Goal: Task Accomplishment & Management: Complete application form

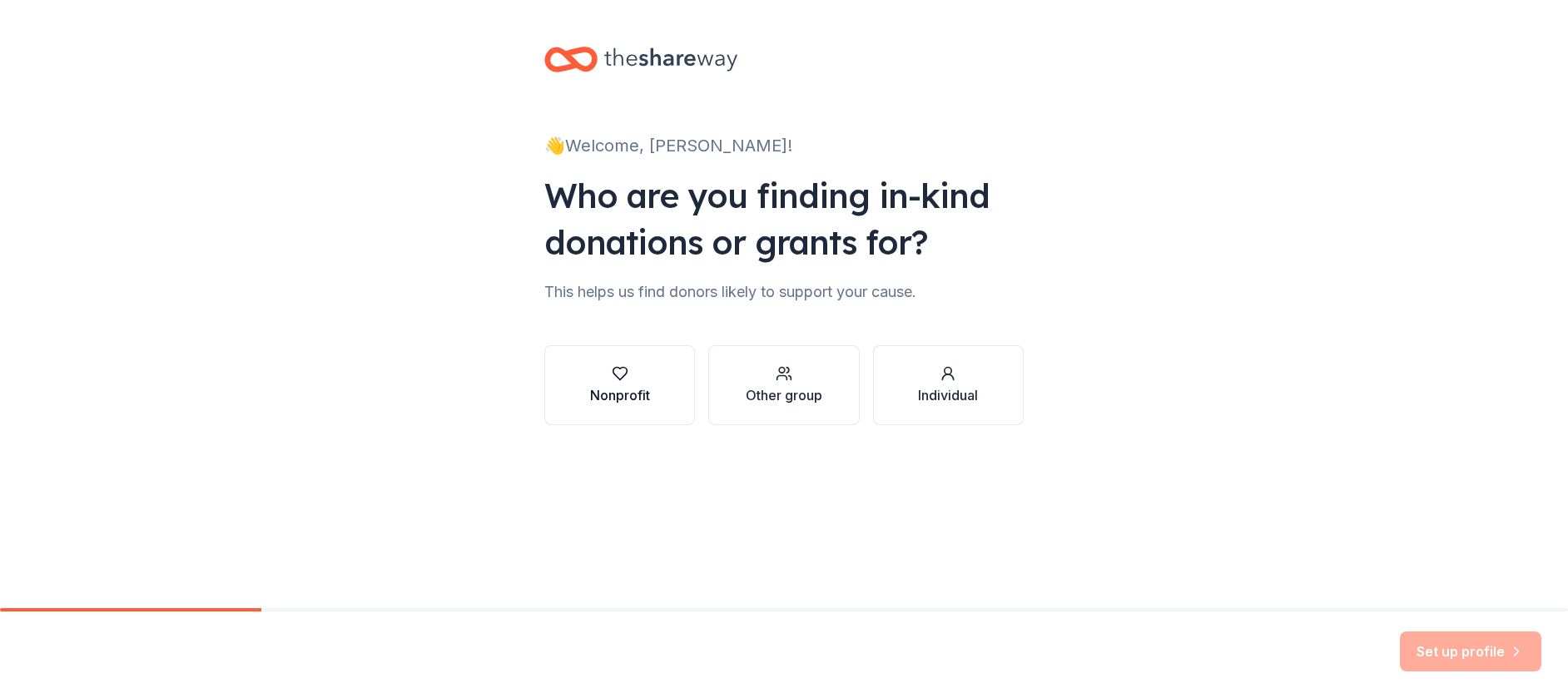
click at [642, 382] on div "Nonprofit" at bounding box center [620, 385] width 60 height 40
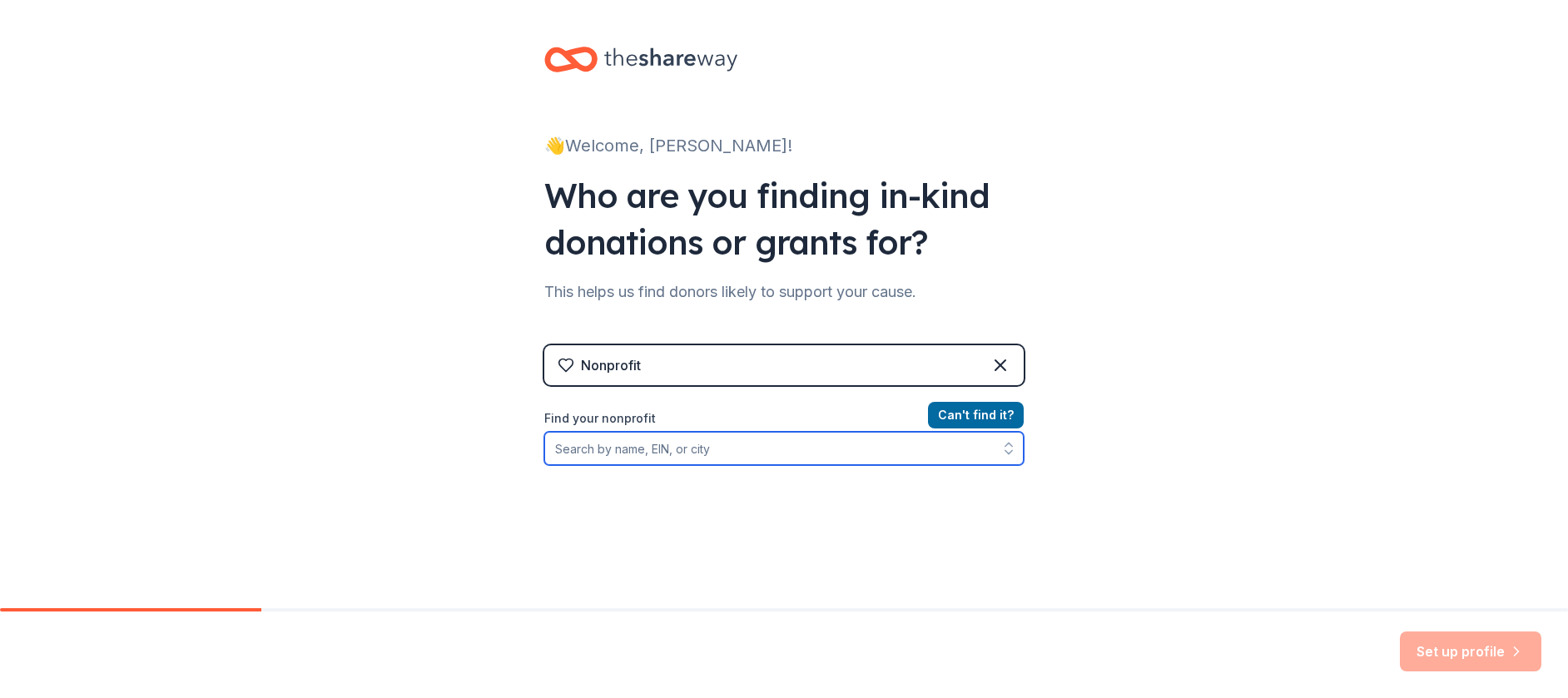
click at [837, 441] on input "Find your nonprofit" at bounding box center [783, 448] width 479 height 33
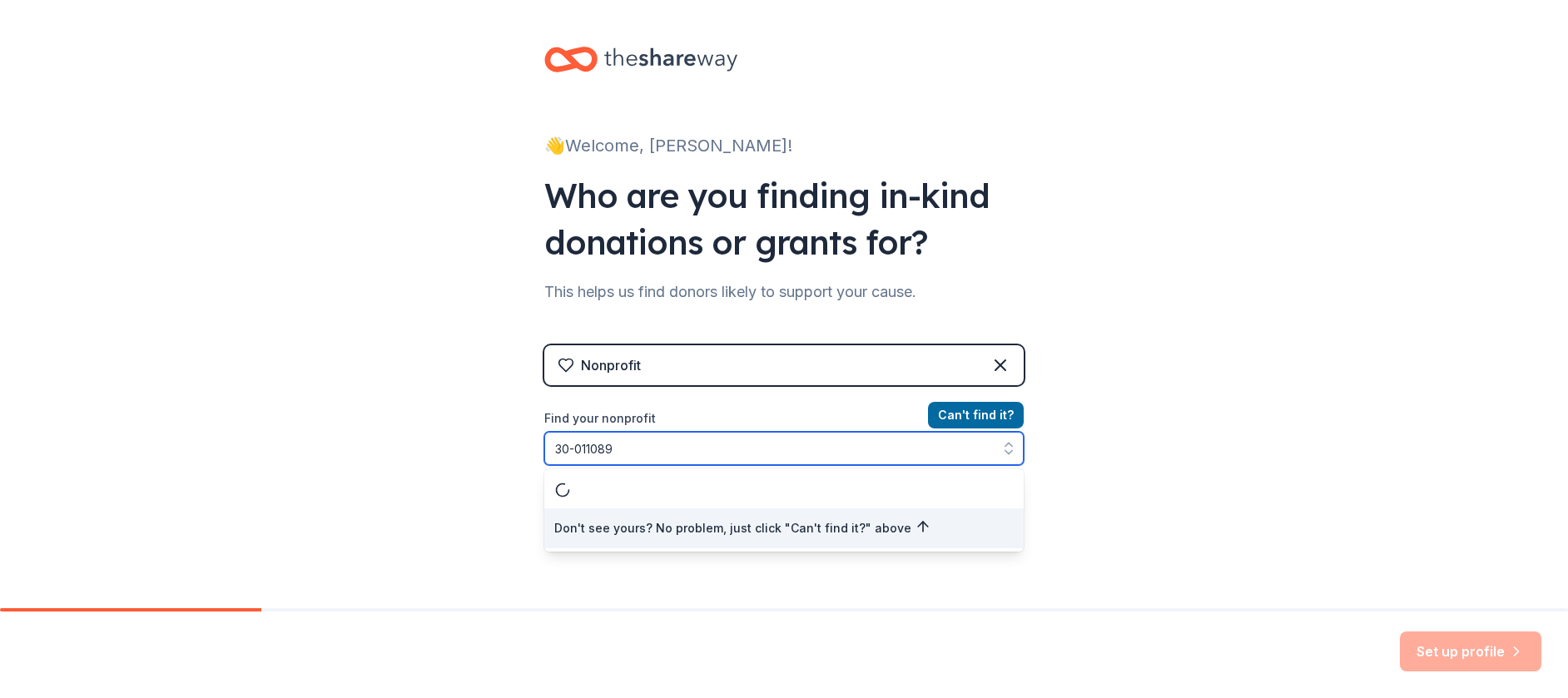
type input "[US_EMPLOYER_IDENTIFICATION_NUMBER]"
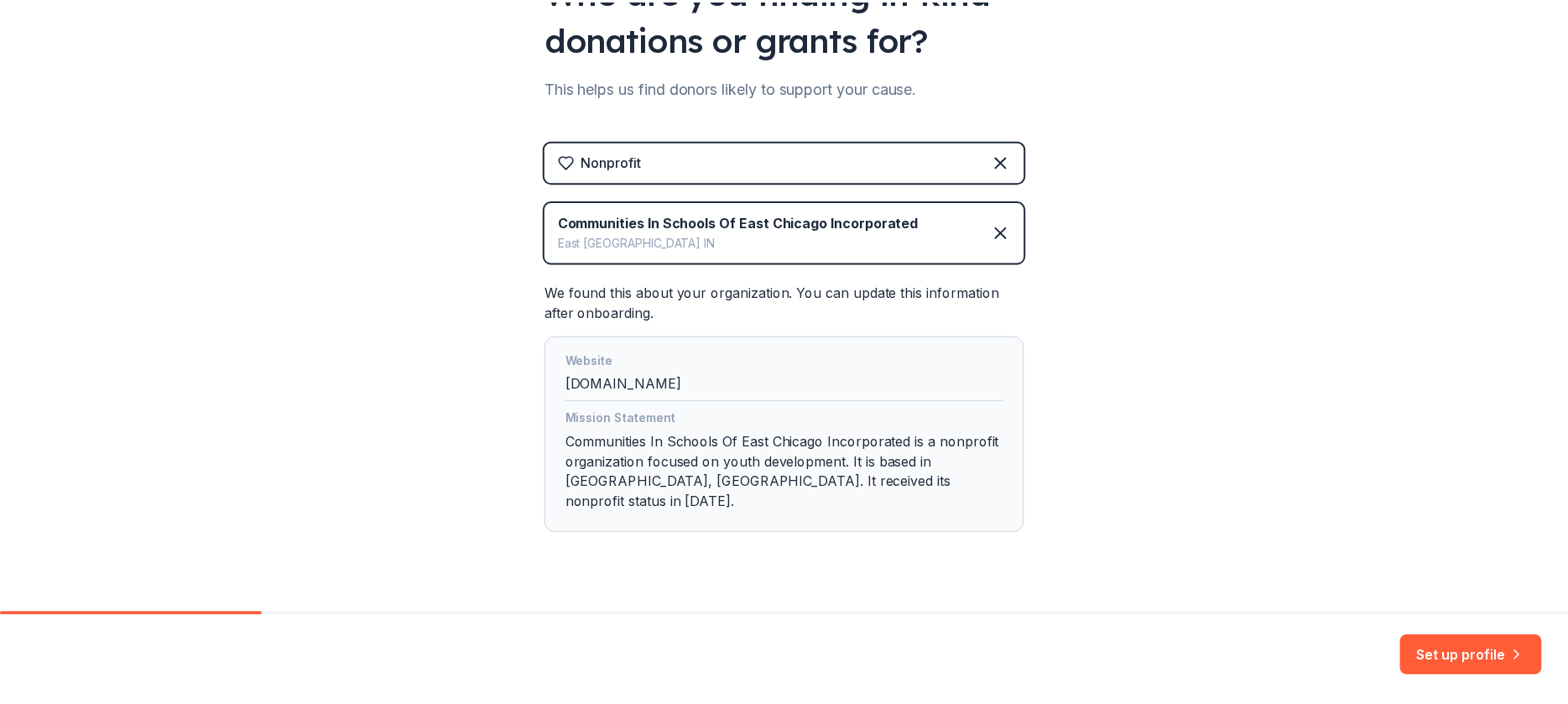
scroll to position [213, 0]
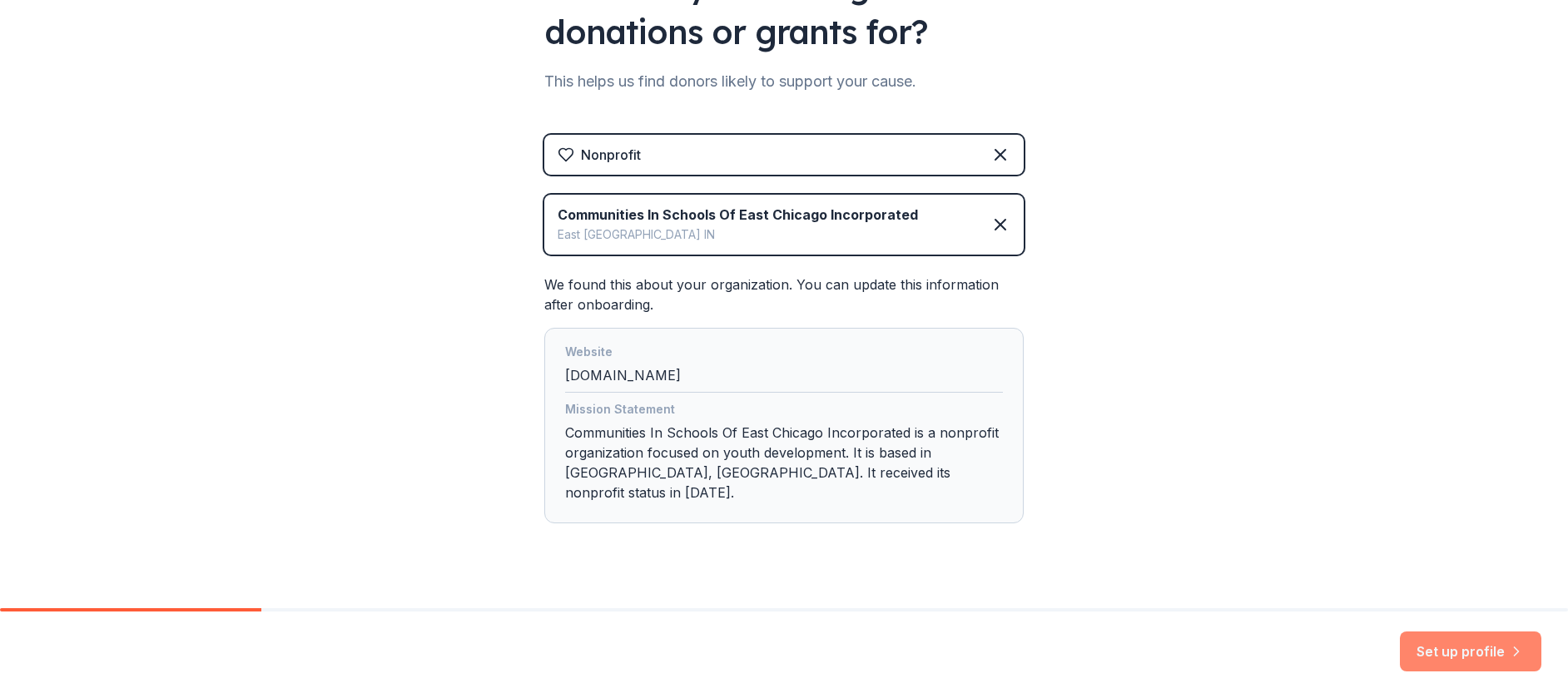
click at [1479, 644] on button "Set up profile" at bounding box center [1471, 651] width 142 height 40
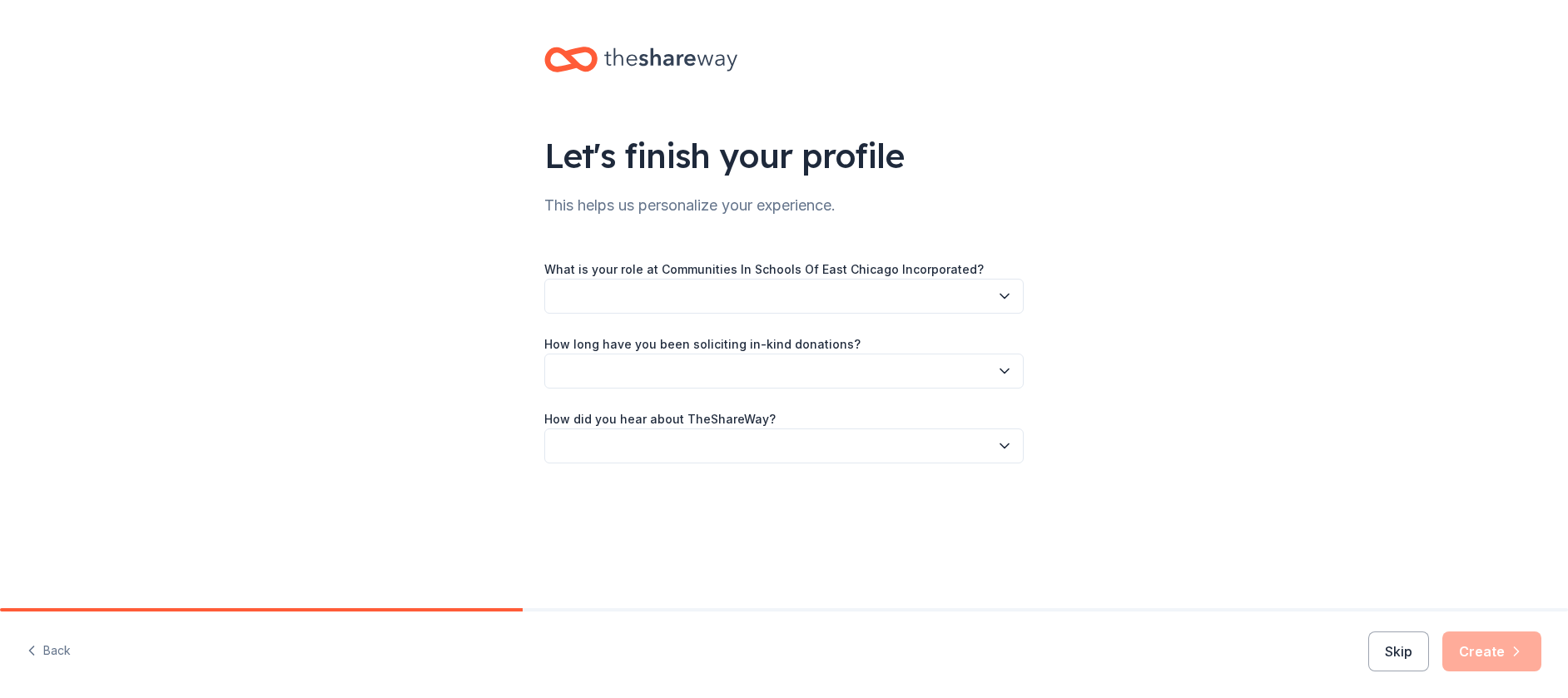
click at [987, 292] on button "button" at bounding box center [783, 297] width 479 height 35
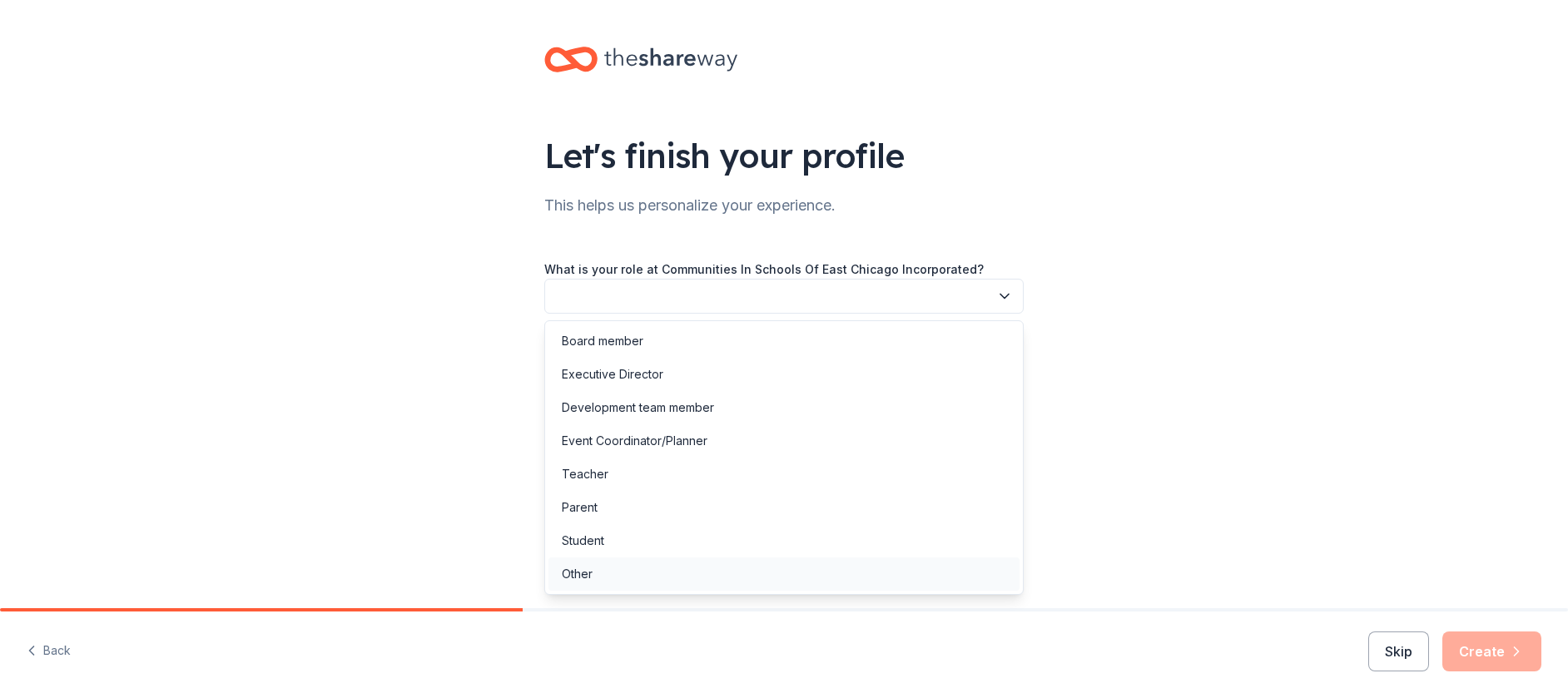
click at [626, 576] on div "Other" at bounding box center [783, 574] width 471 height 33
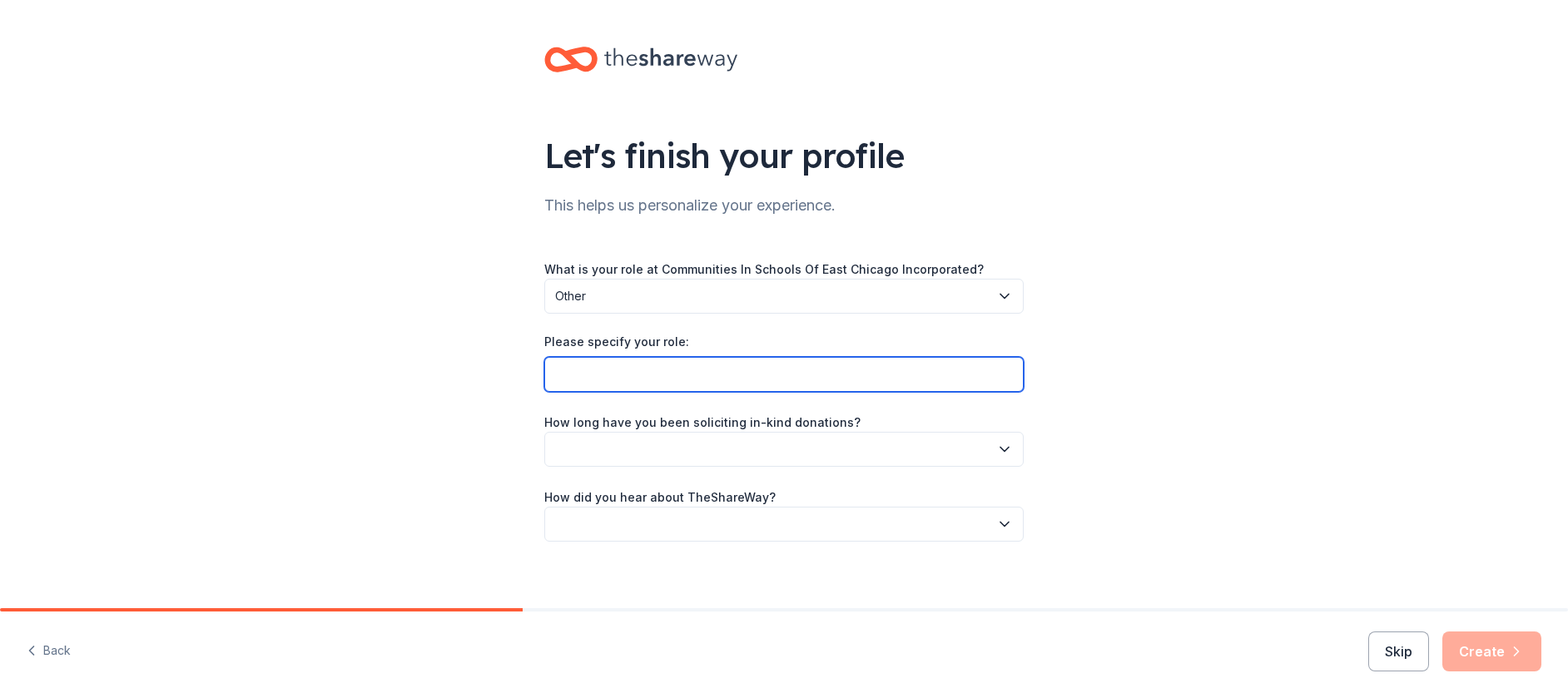
click at [675, 379] on input "Please specify your role:" at bounding box center [783, 374] width 479 height 35
type input "Director Of Operations"
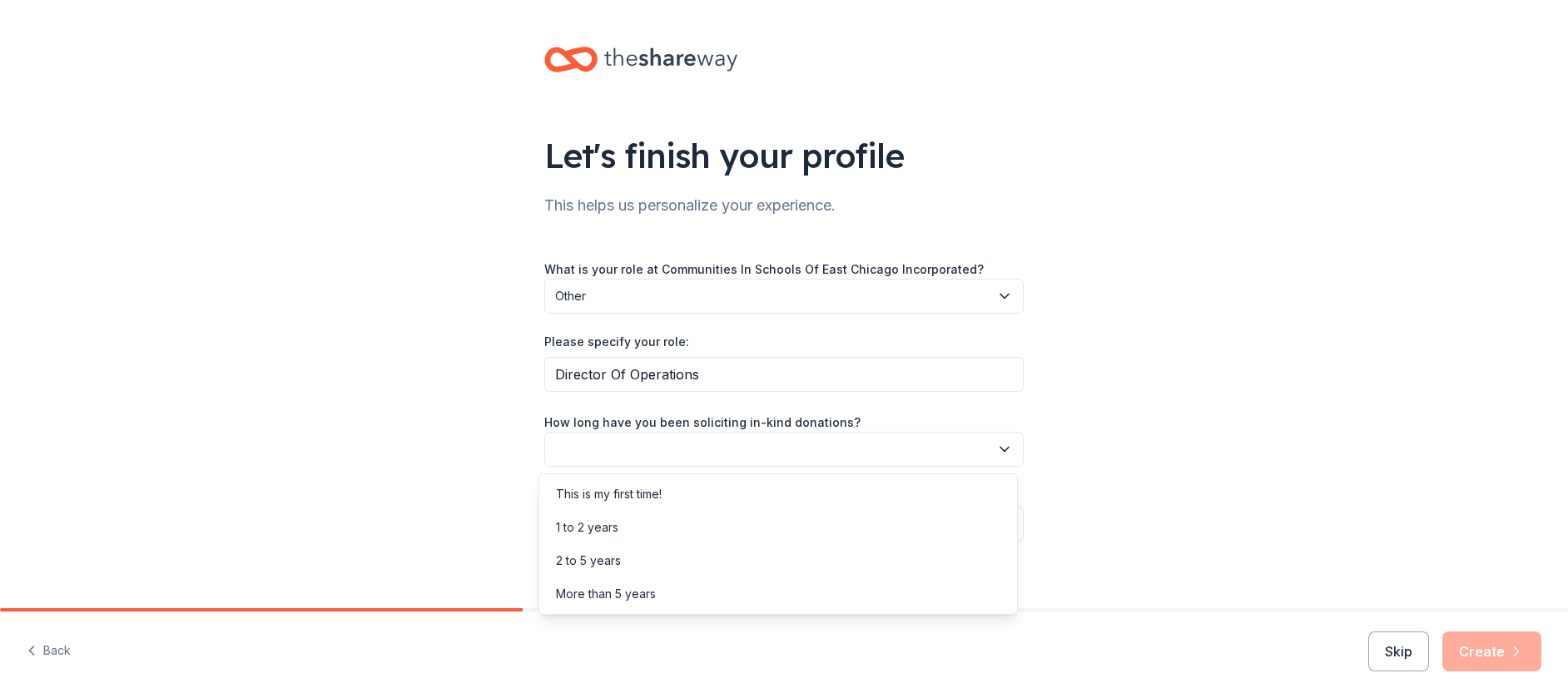
click at [840, 462] on button "button" at bounding box center [783, 449] width 479 height 35
click at [815, 496] on div "This is my first time!" at bounding box center [777, 494] width 471 height 33
click at [828, 518] on button "button" at bounding box center [783, 524] width 479 height 35
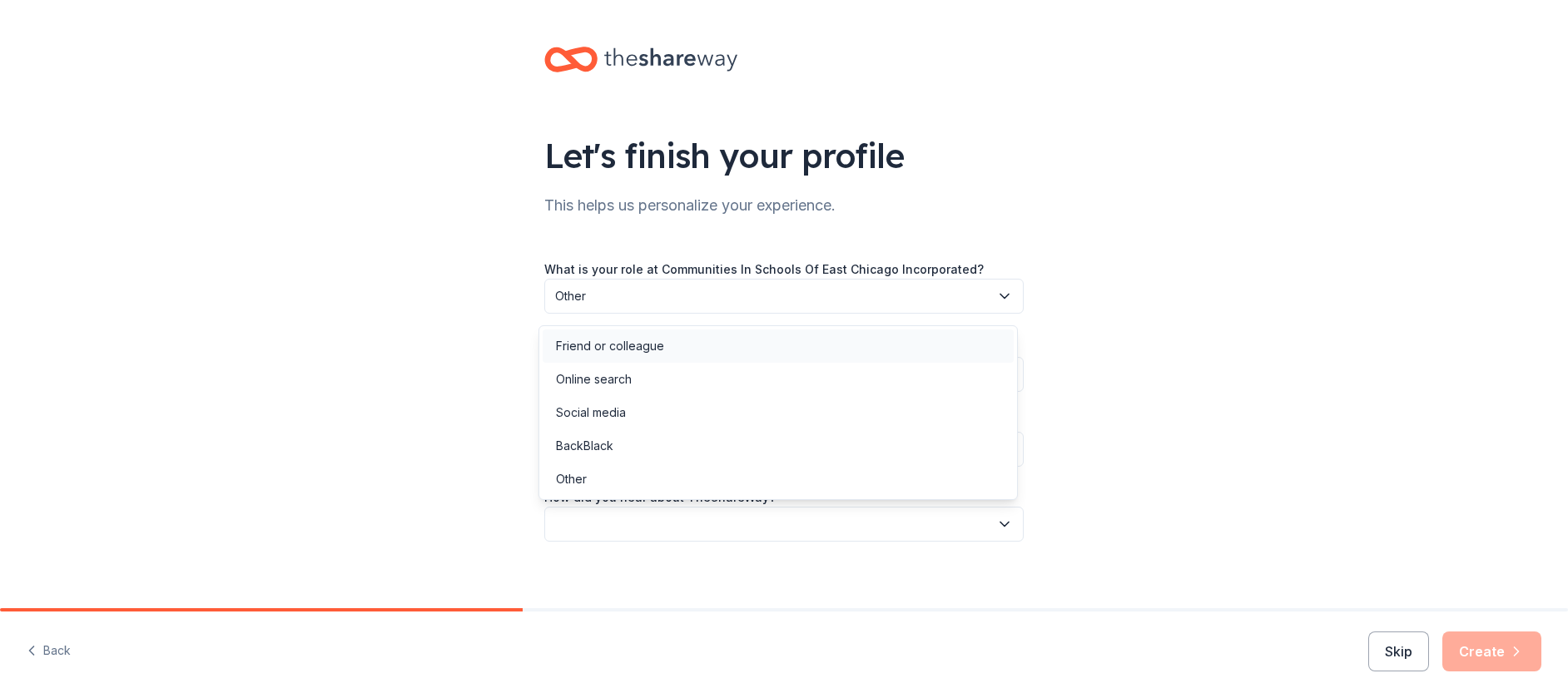
click at [812, 351] on div "Friend or colleague" at bounding box center [777, 347] width 471 height 33
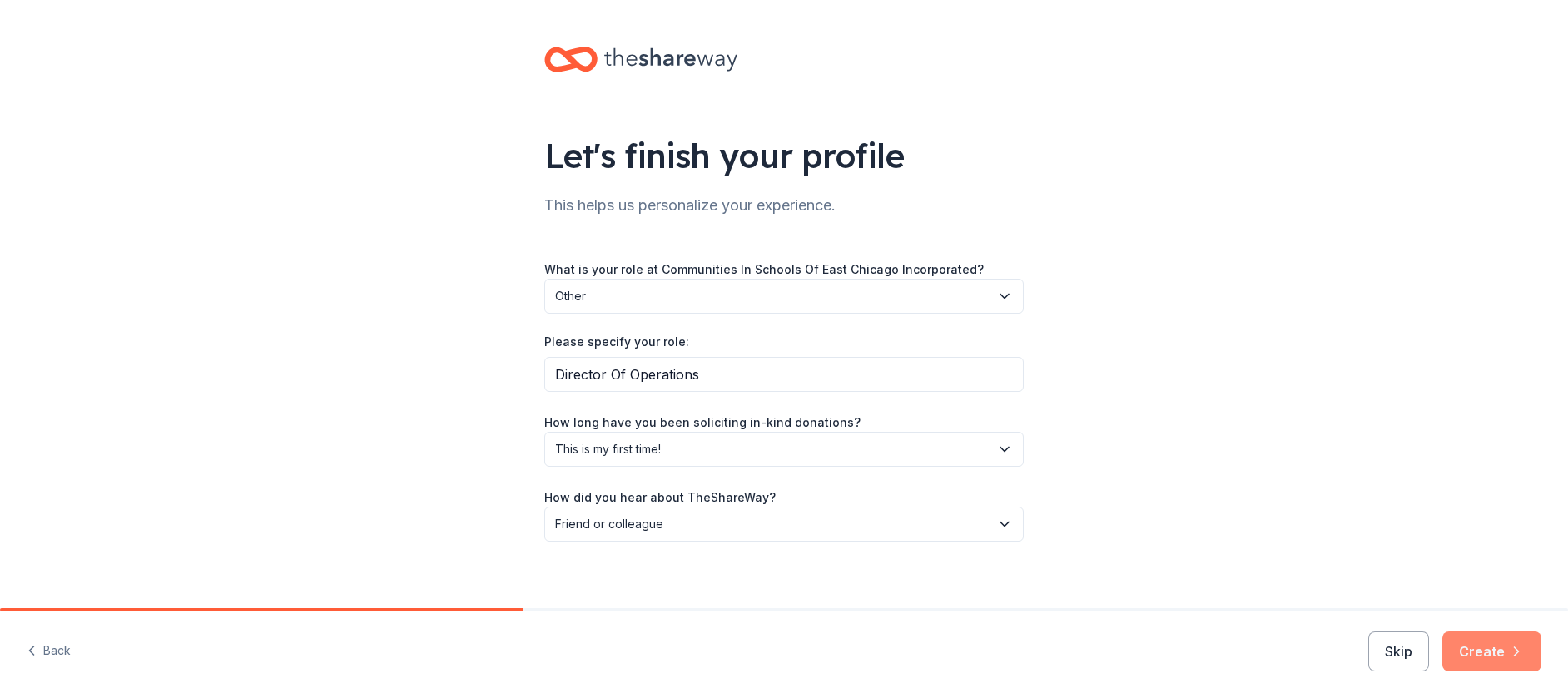
click at [1471, 659] on button "Create" at bounding box center [1491, 651] width 99 height 40
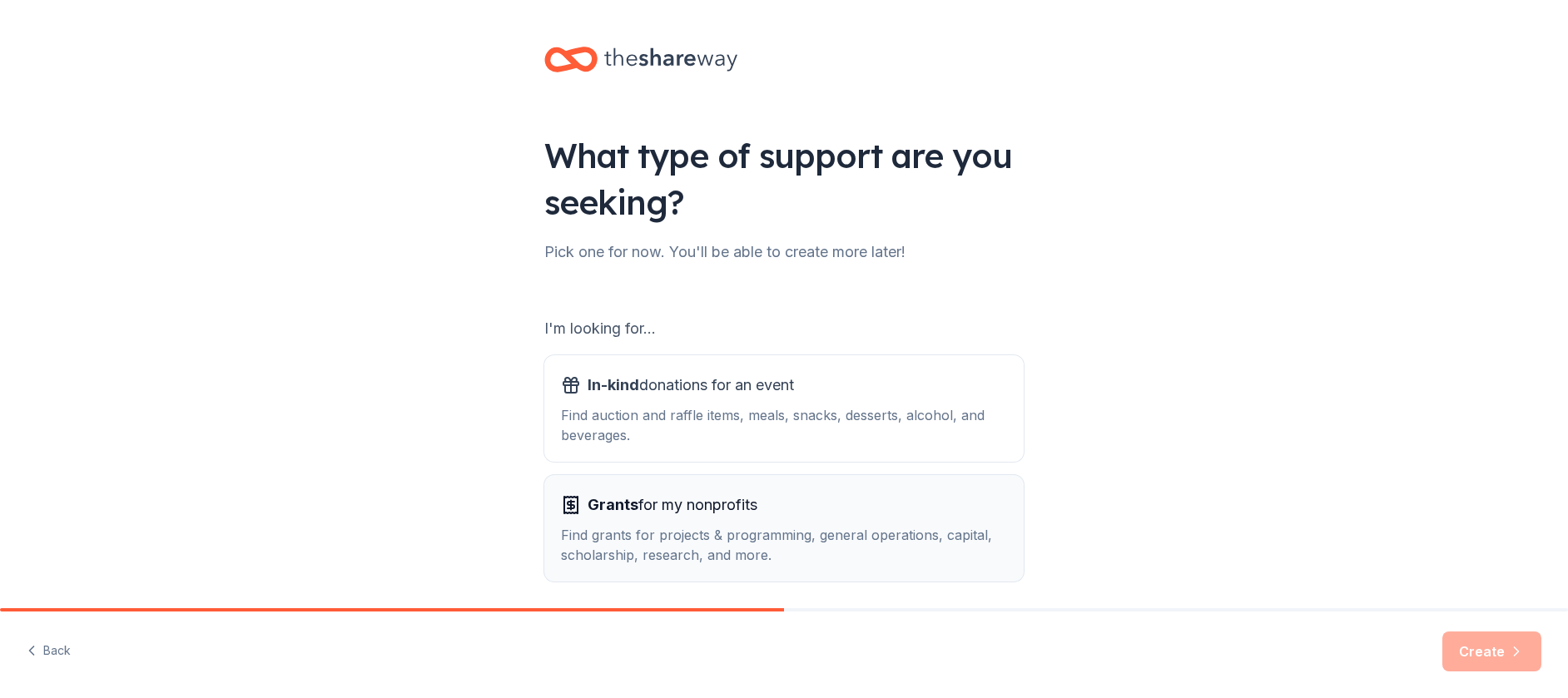
click at [960, 512] on div "Grants for my nonprofits" at bounding box center [783, 505] width 446 height 27
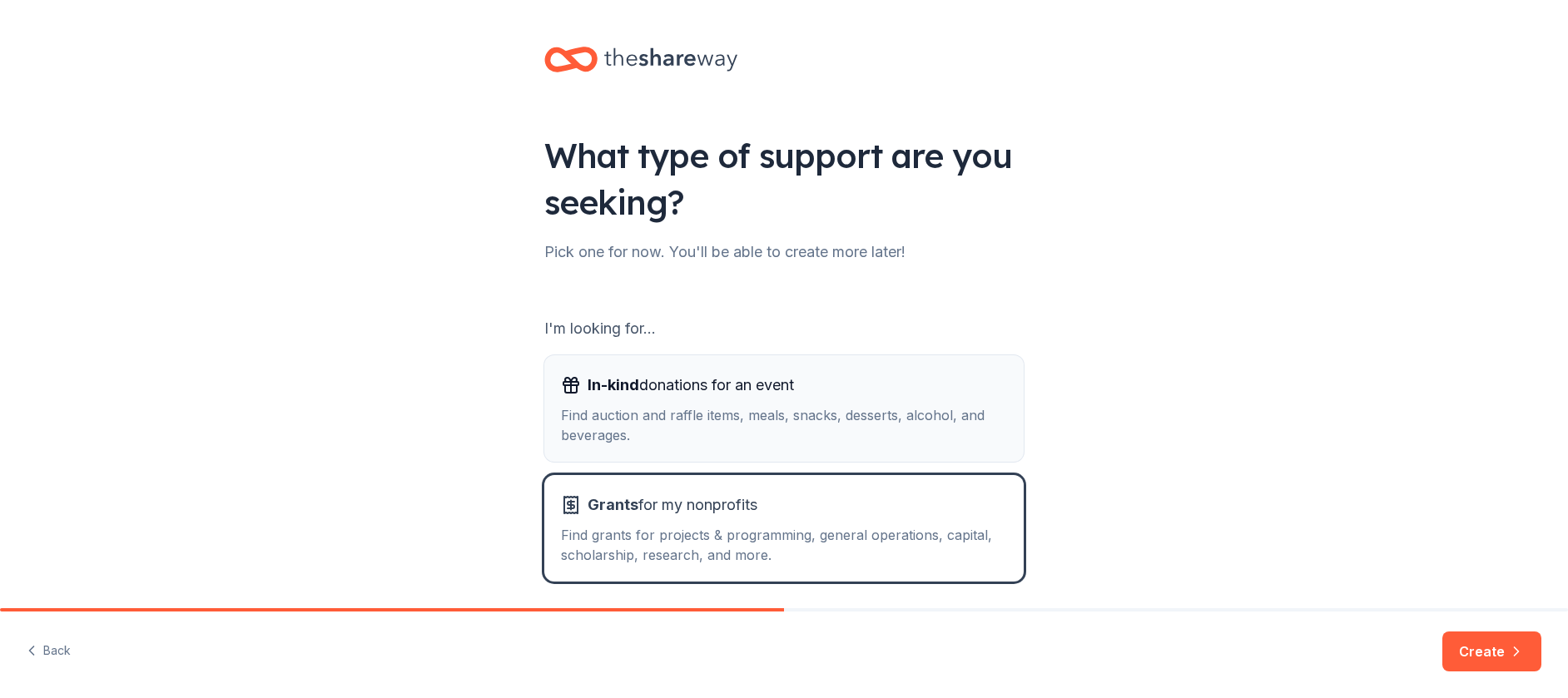
click at [749, 421] on div "Find auction and raffle items, meals, snacks, desserts, alcohol, and beverages." at bounding box center [783, 425] width 446 height 40
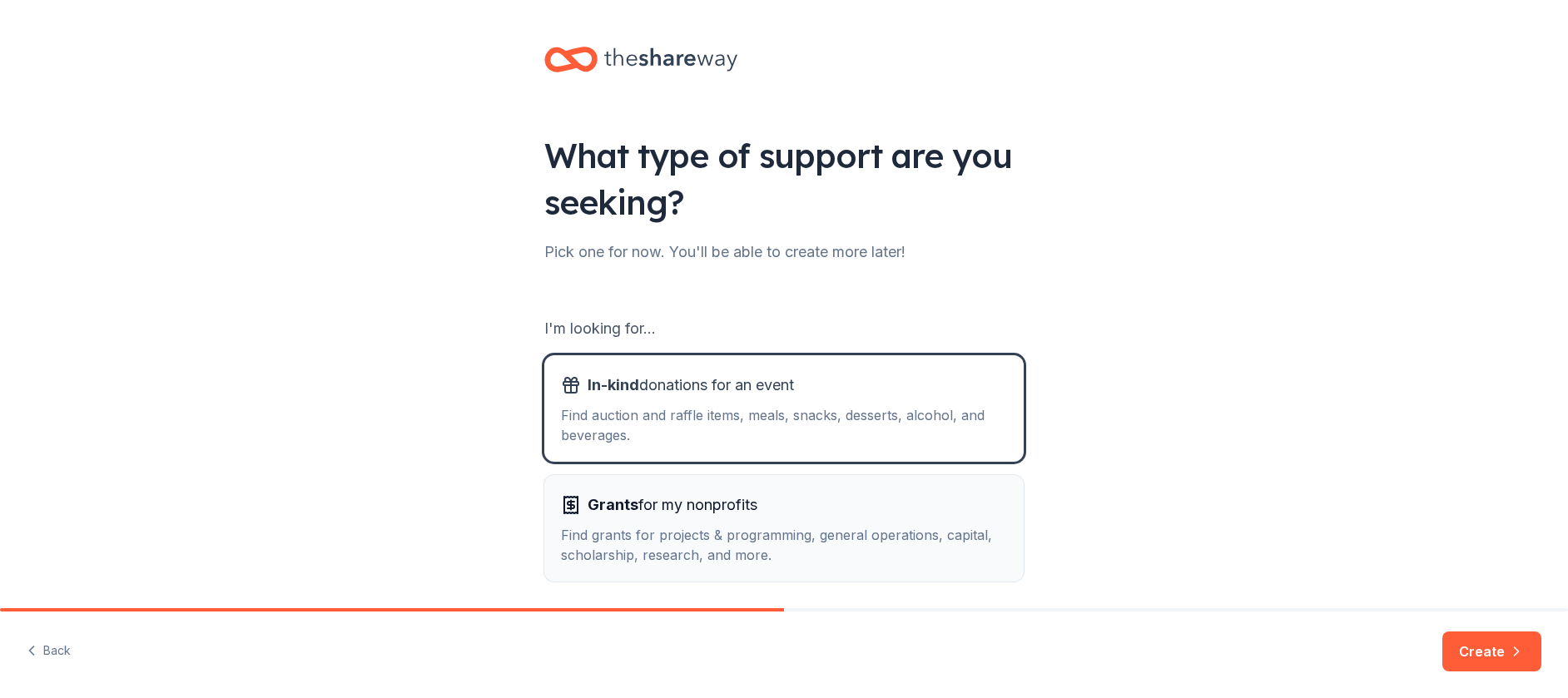
click at [806, 497] on div "Grants for my nonprofits" at bounding box center [783, 505] width 446 height 27
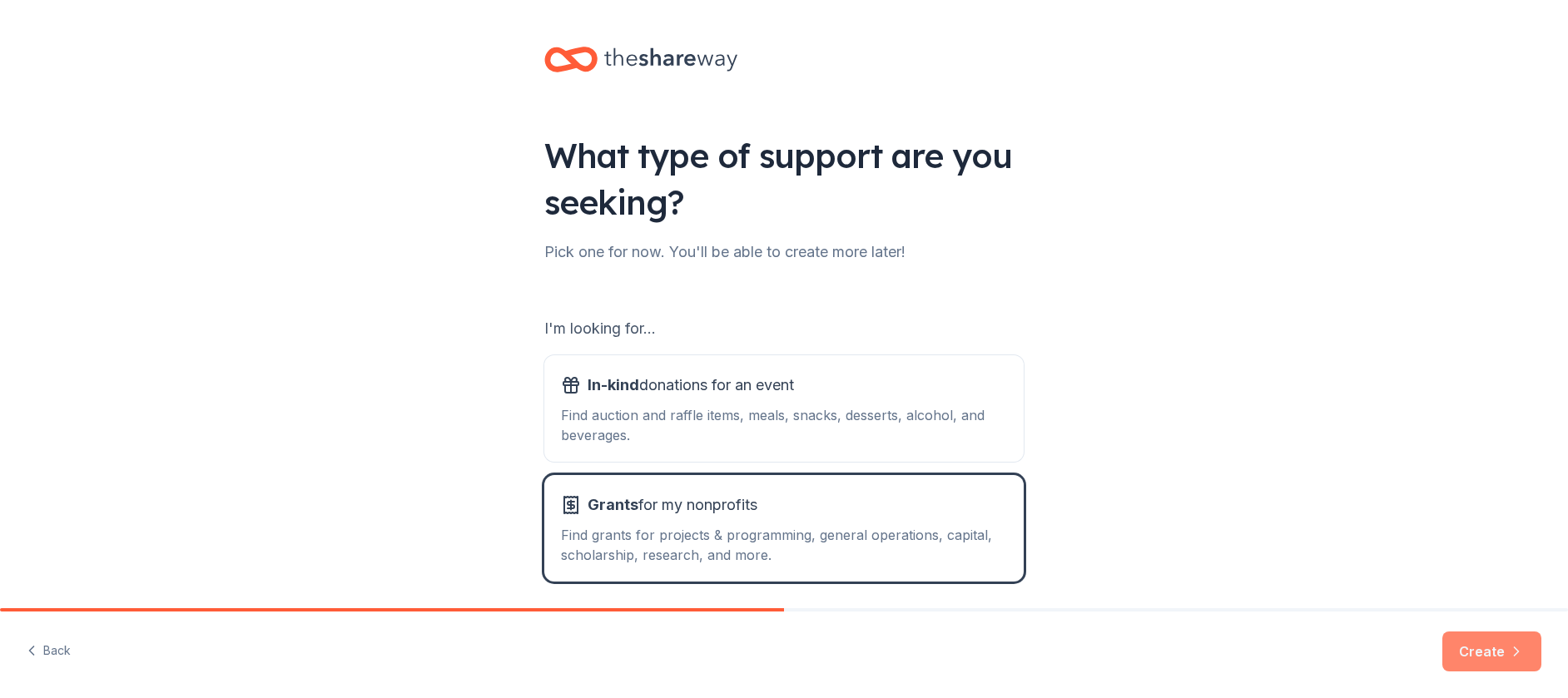
click at [1467, 645] on button "Create" at bounding box center [1491, 651] width 99 height 40
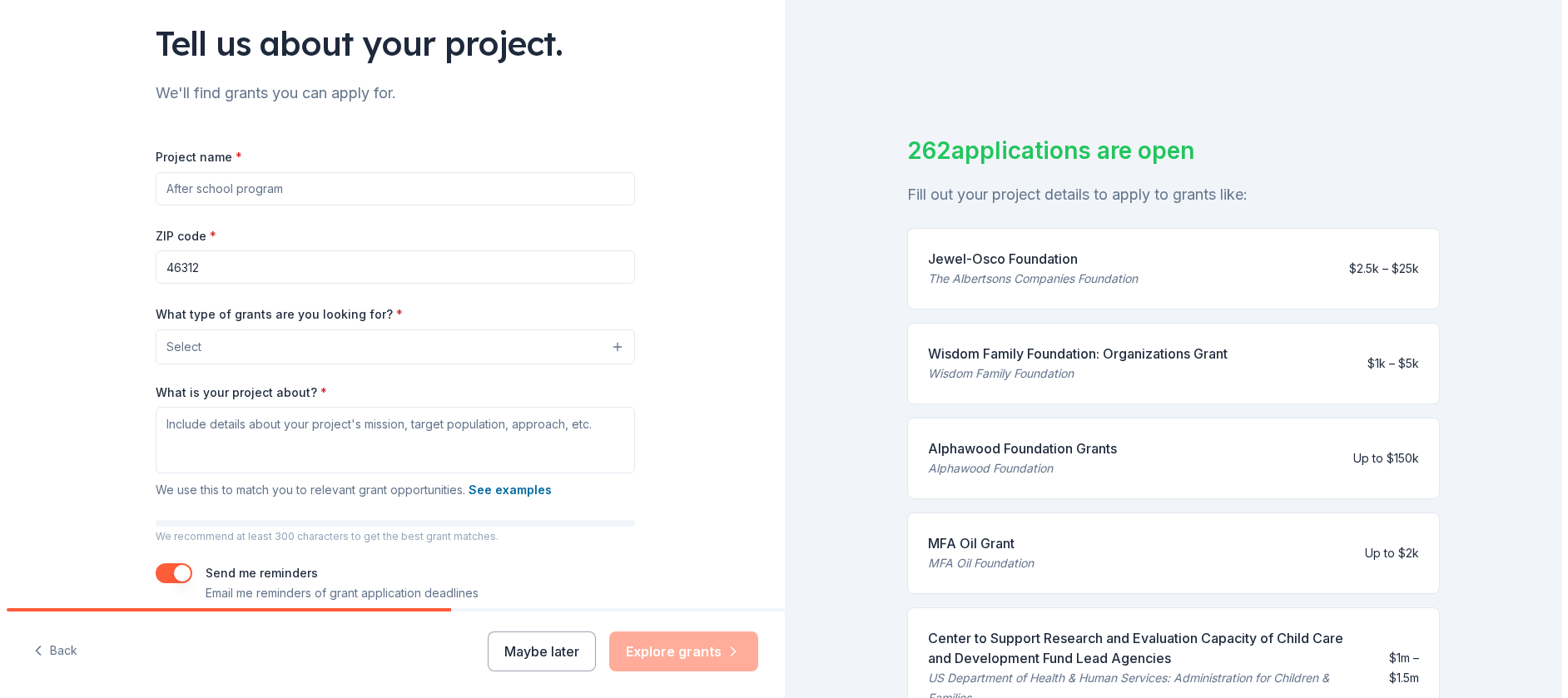
scroll to position [167, 0]
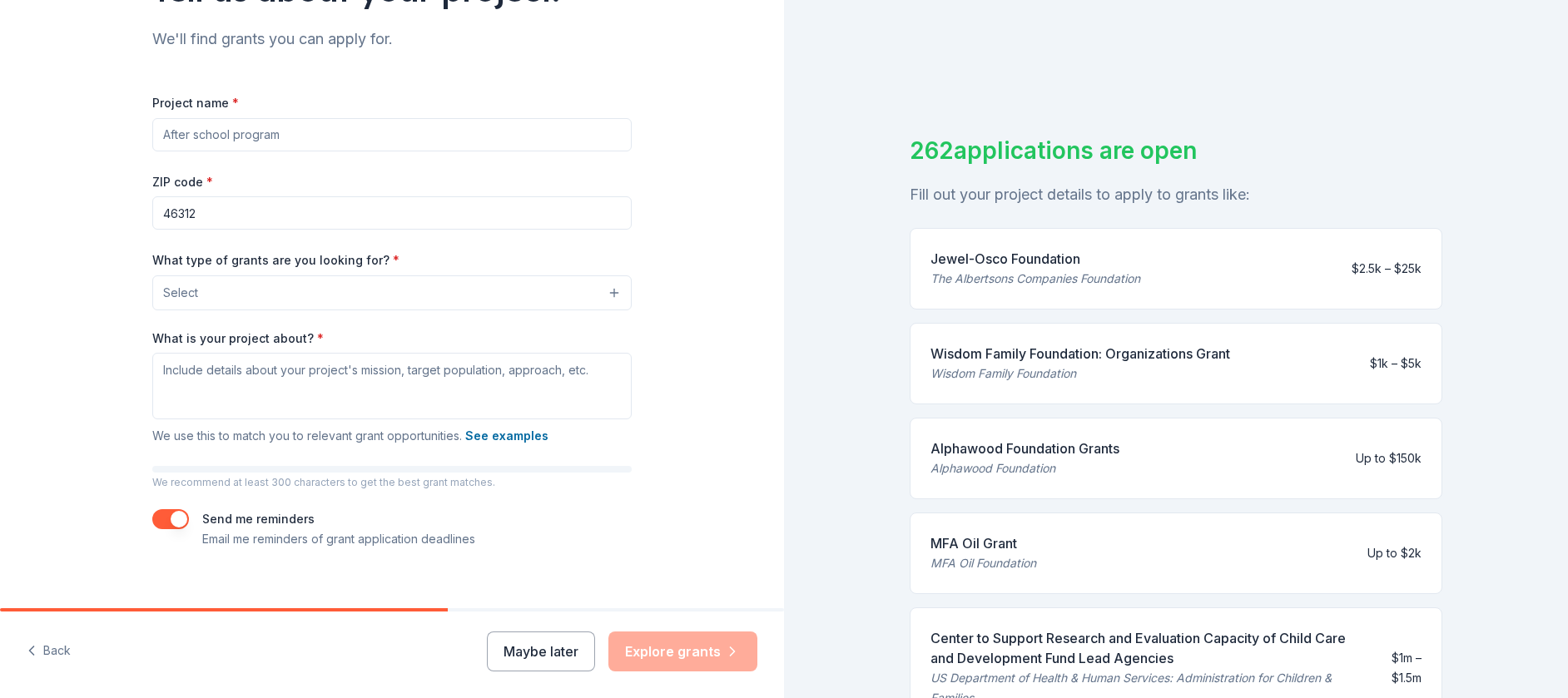
click at [353, 292] on button "Select" at bounding box center [392, 293] width 479 height 35
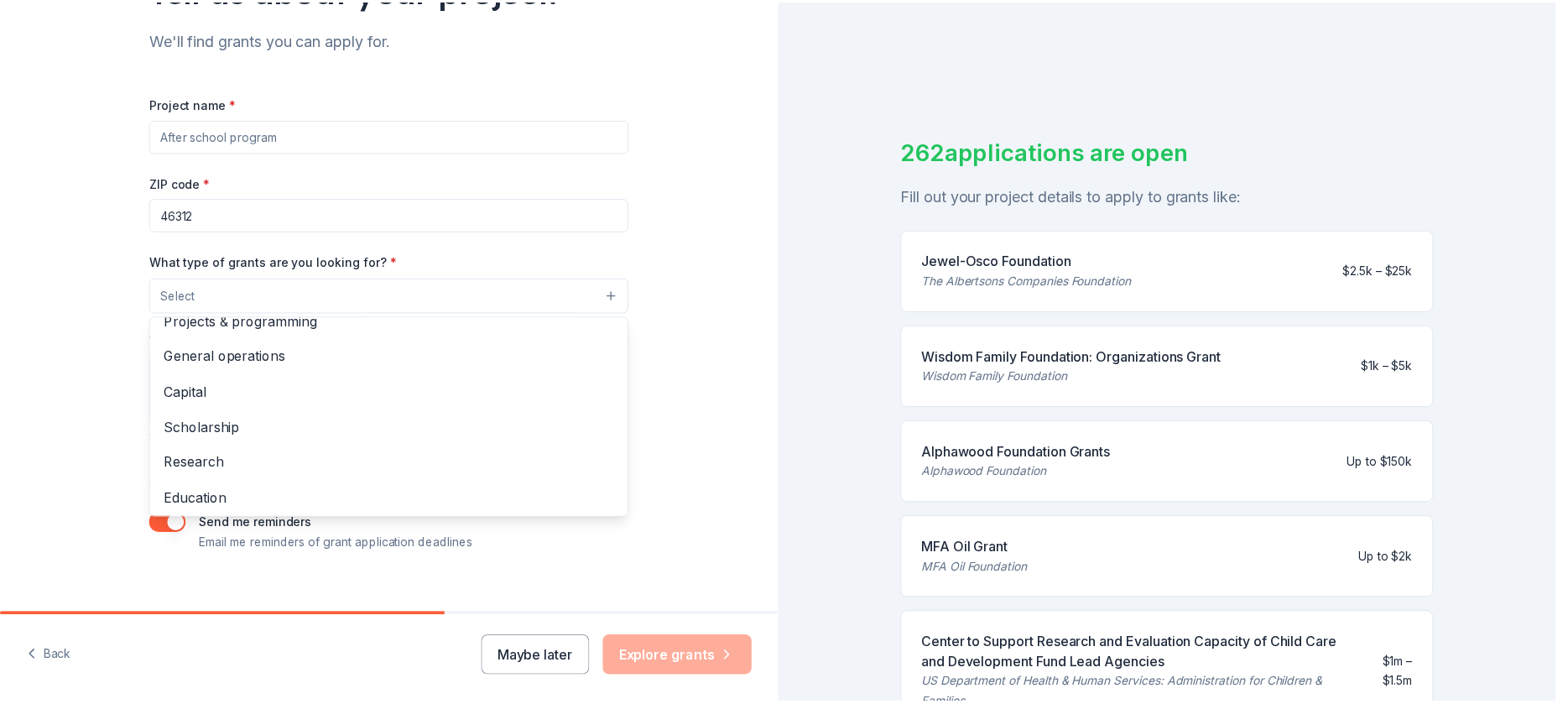
scroll to position [0, 0]
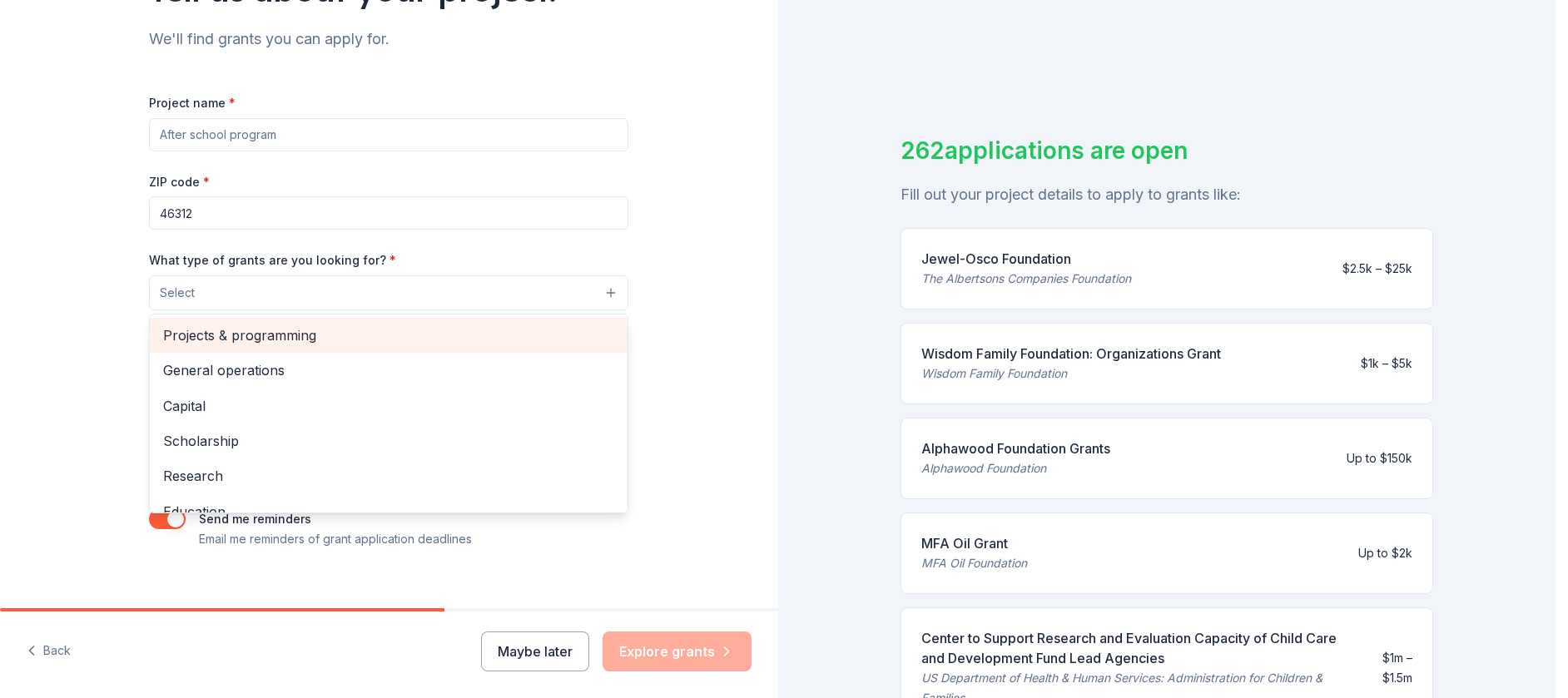
click at [465, 343] on span "Projects & programming" at bounding box center [388, 336] width 451 height 22
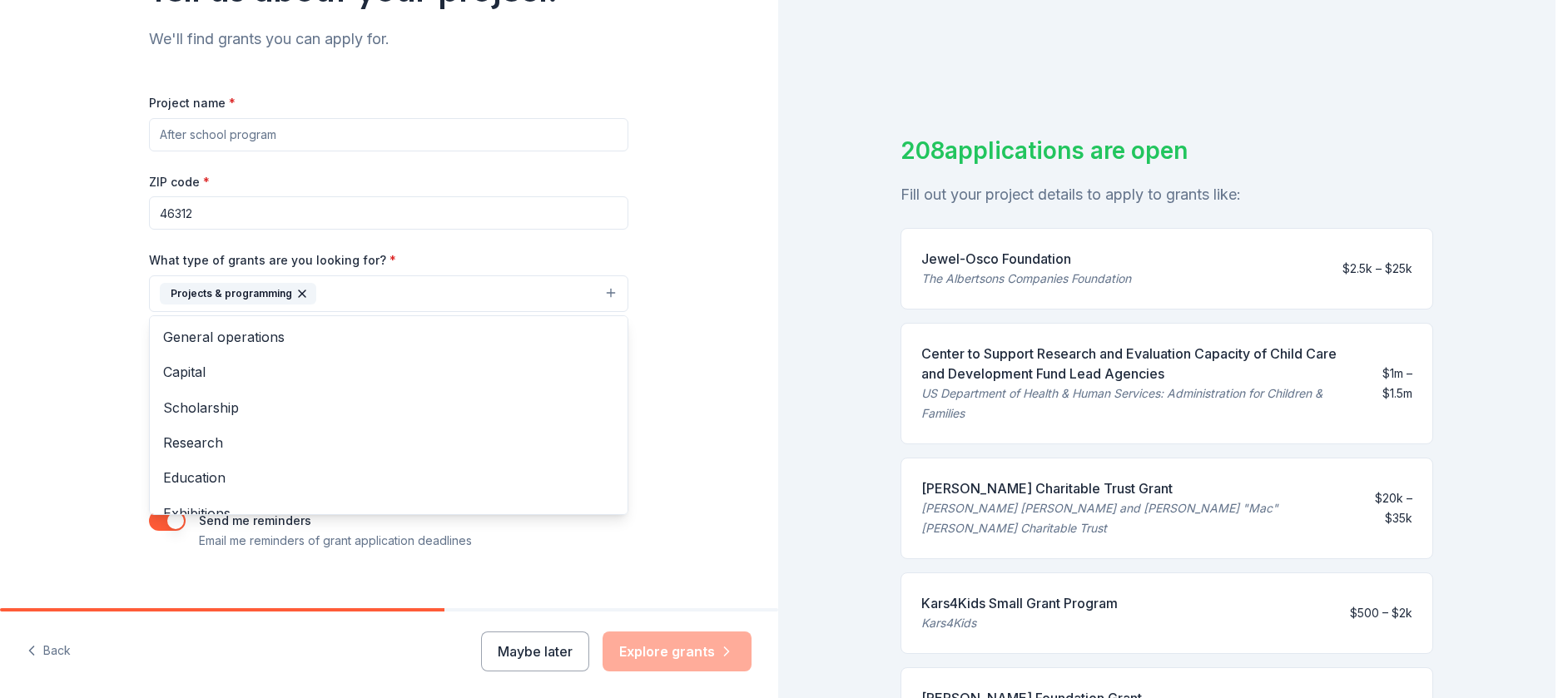
click at [714, 403] on div "Tell us about your project. We'll find grants you can apply for. Project name *…" at bounding box center [389, 232] width 778 height 797
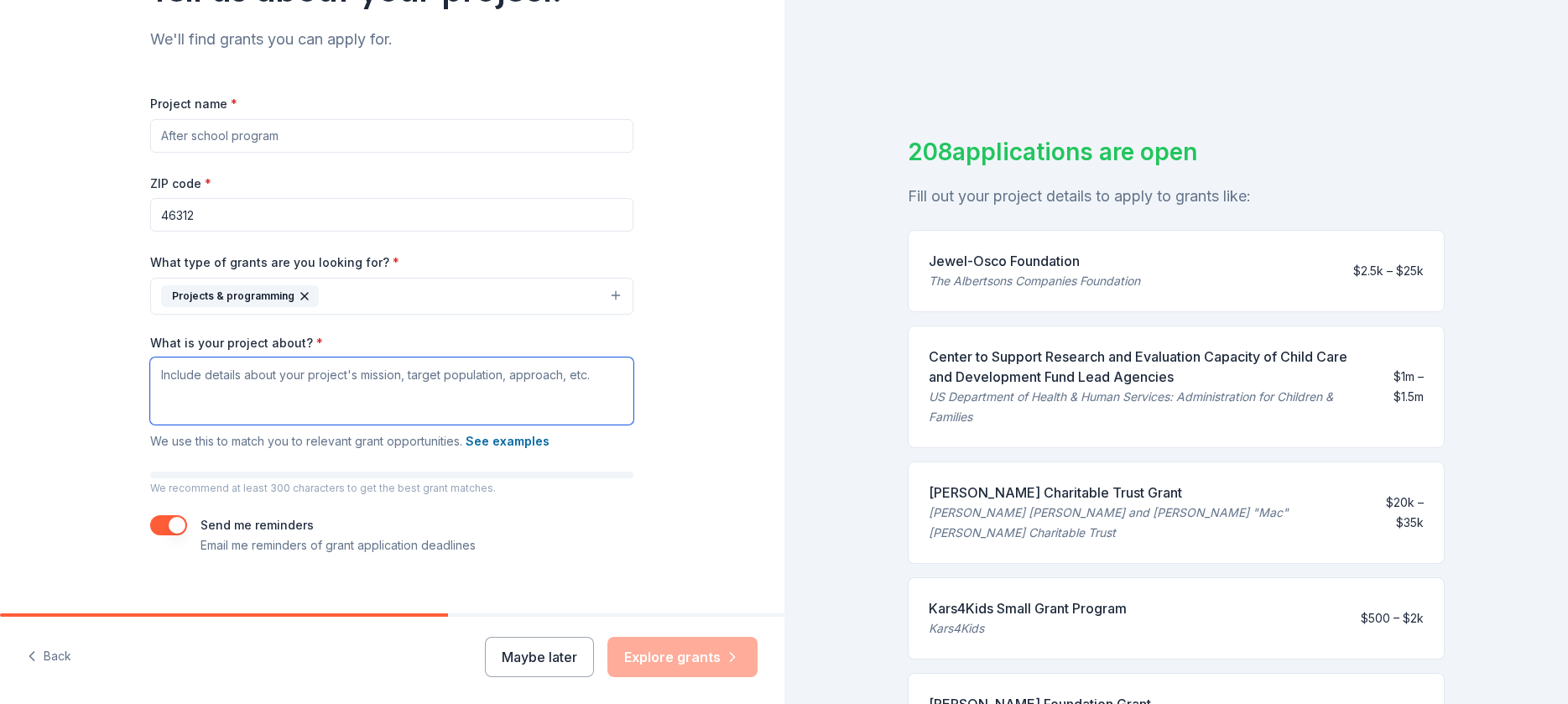
click at [540, 386] on textarea "What is your project about? *" at bounding box center [391, 391] width 483 height 67
click at [327, 384] on textarea "What is your project about? *" at bounding box center [391, 391] width 483 height 67
paste textarea "Loremipsumd Si Ametcon ad Elitseddo Eiusmod temporin utlaboreetdol, magnaa-enim…"
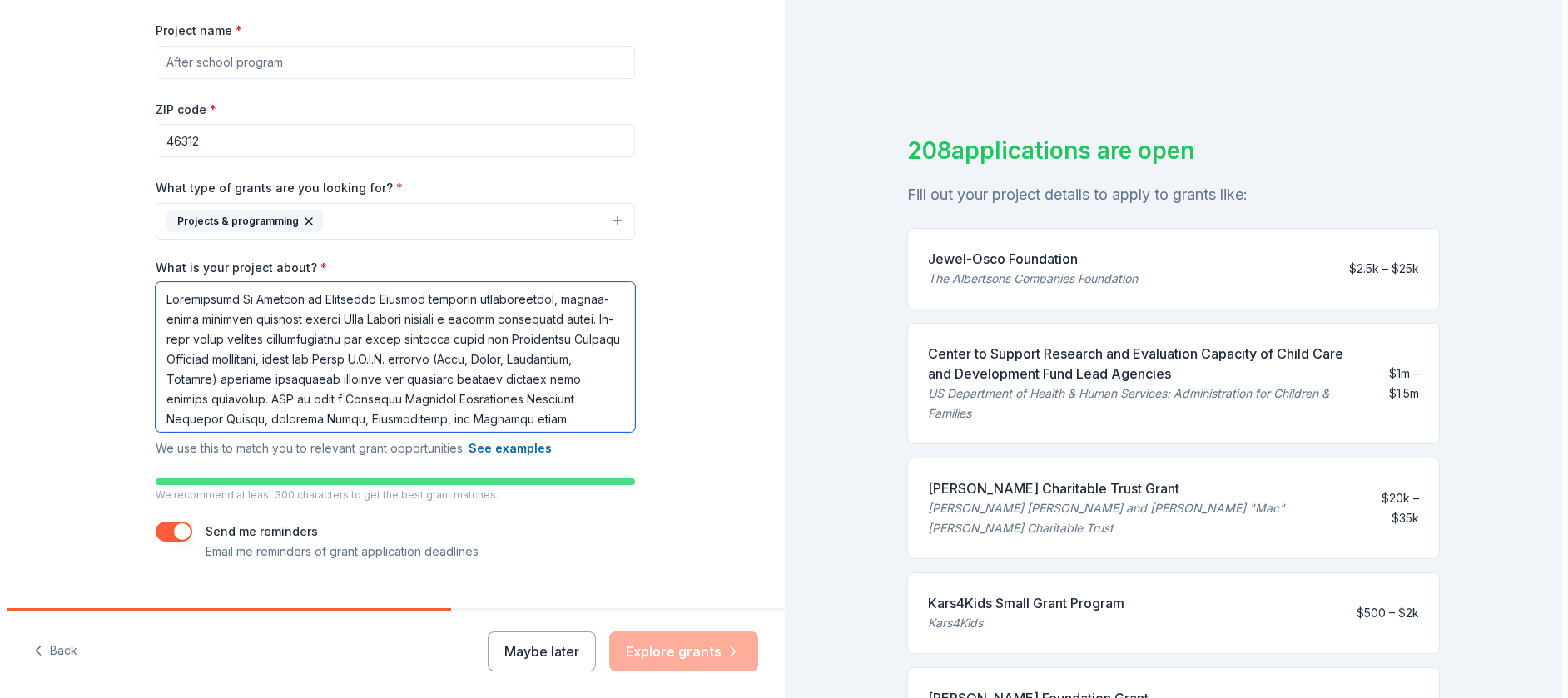
scroll to position [272, 0]
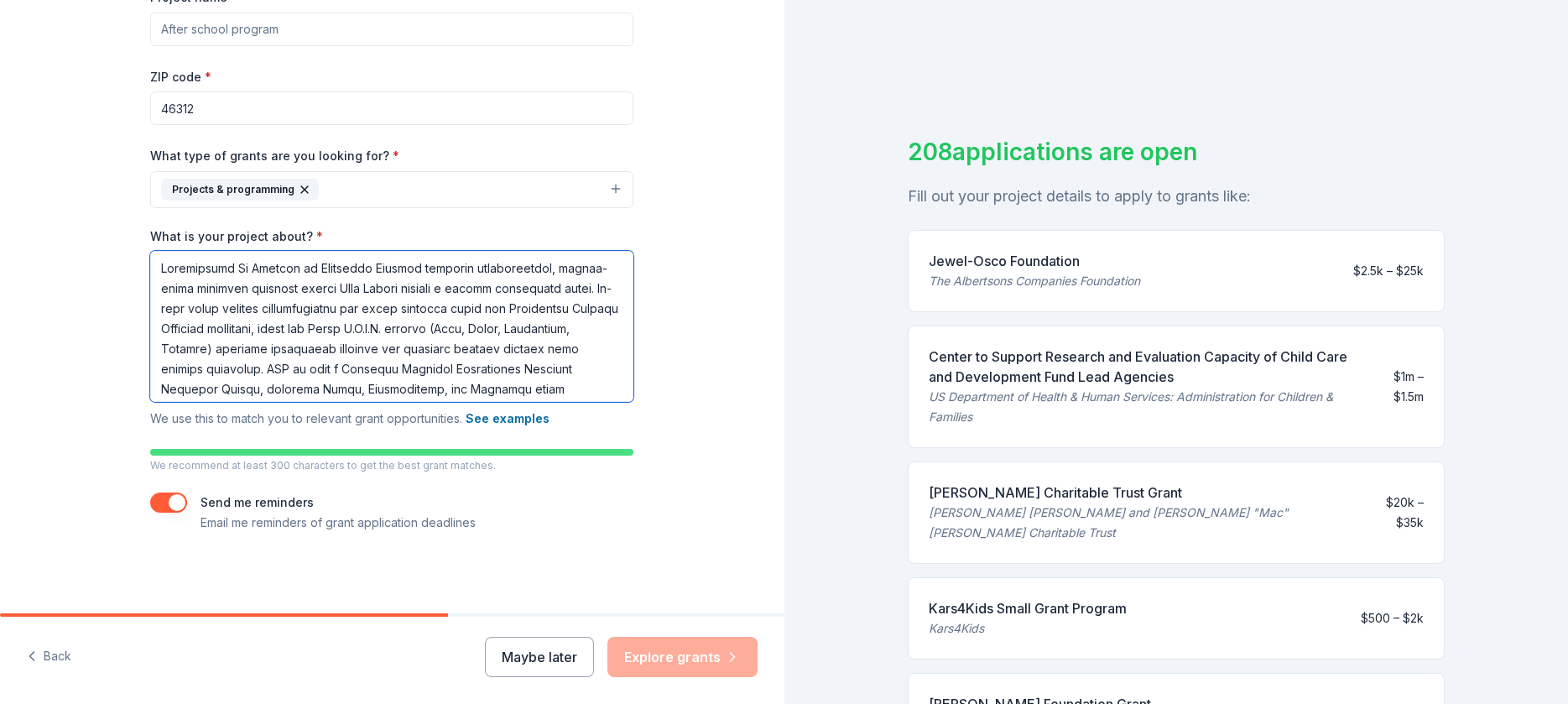
type textarea "Loremipsumd Si Ametcon ad Elitseddo Eiusmod temporin utlaboreetdol, magnaa-enim…"
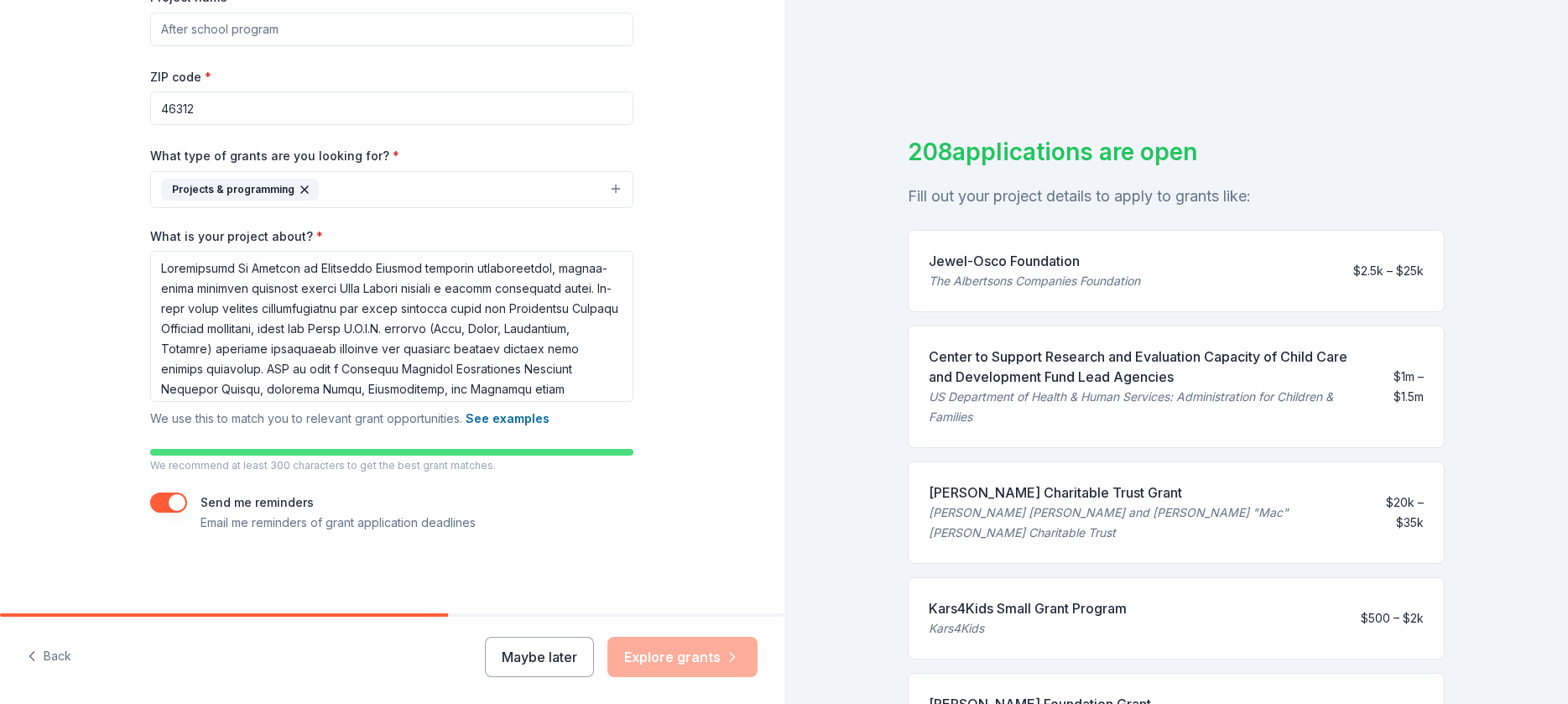
click at [685, 660] on div "Maybe later Explore grants" at bounding box center [621, 657] width 273 height 40
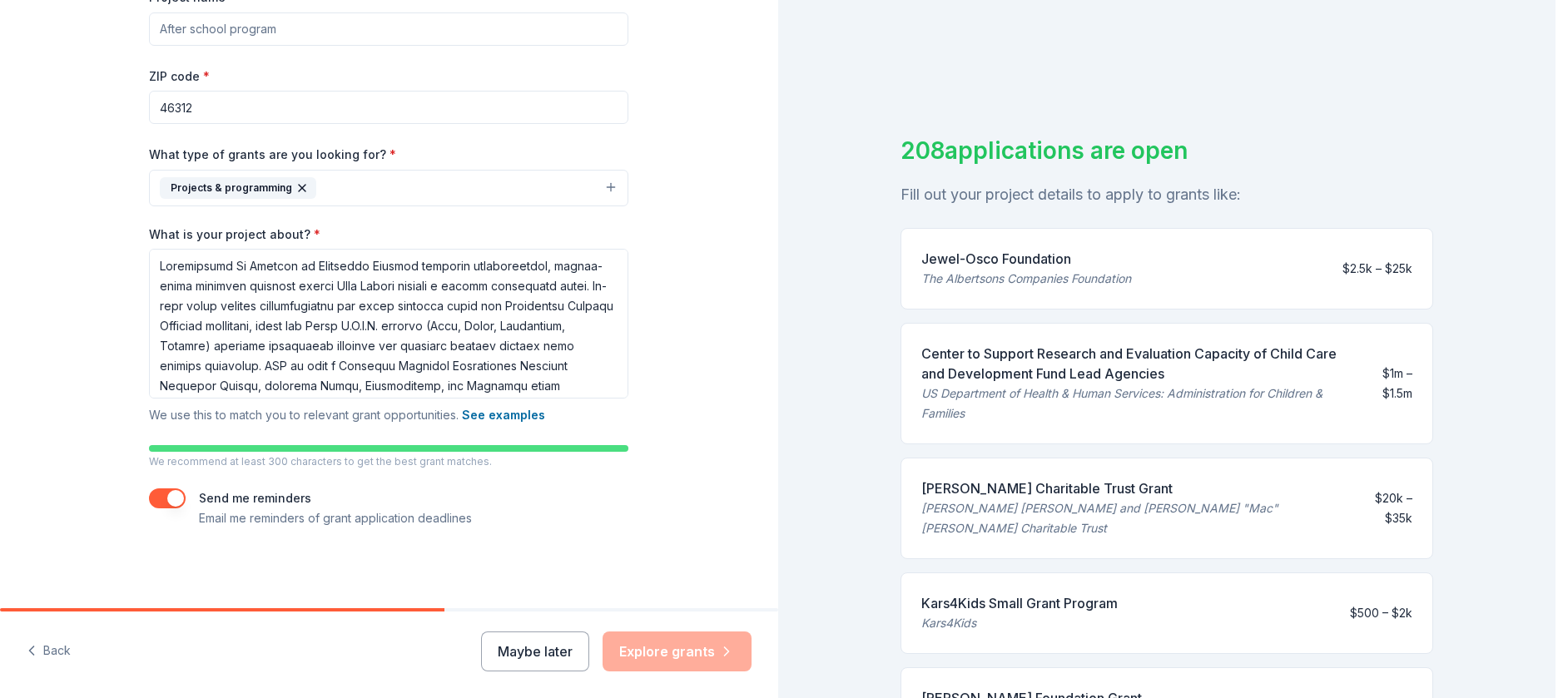
click at [607, 197] on button "Projects & programming" at bounding box center [388, 188] width 479 height 37
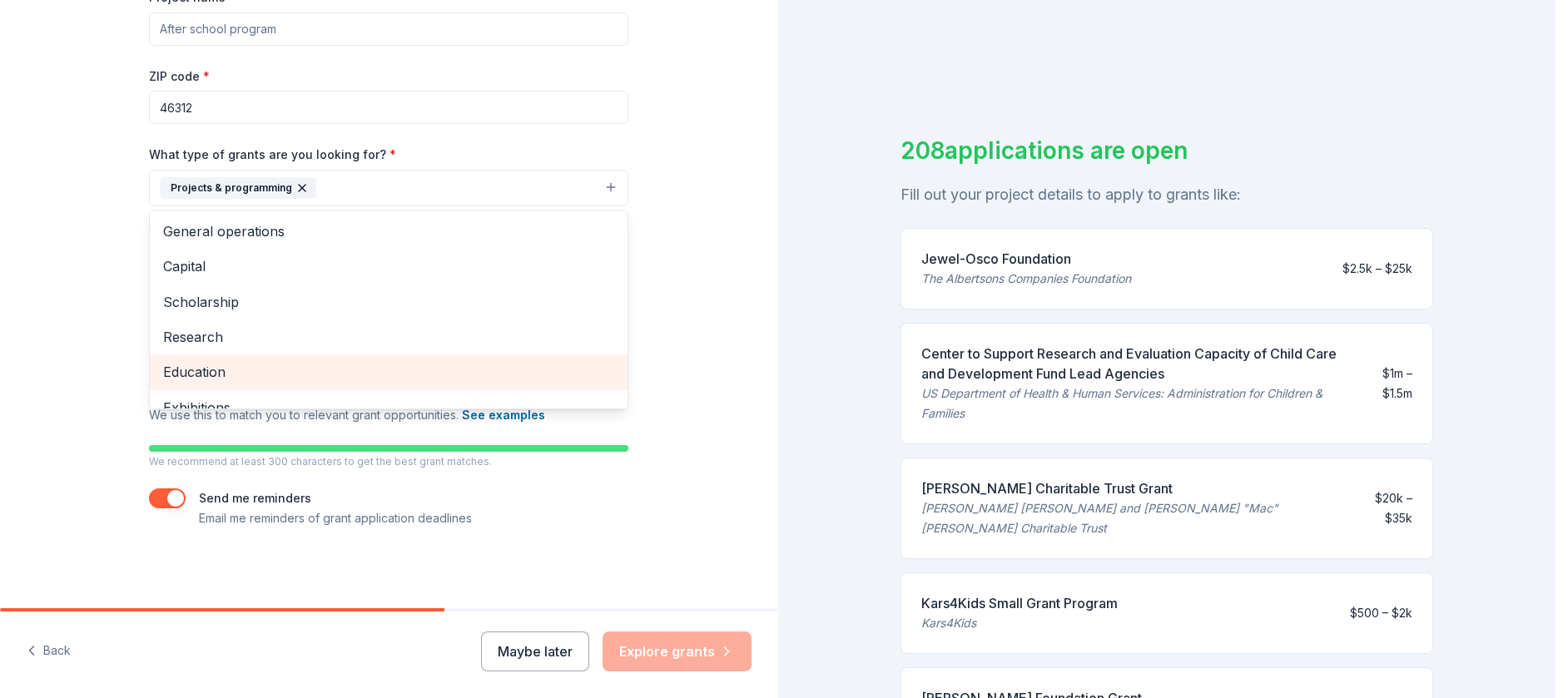
click at [222, 378] on span "Education" at bounding box center [388, 371] width 451 height 22
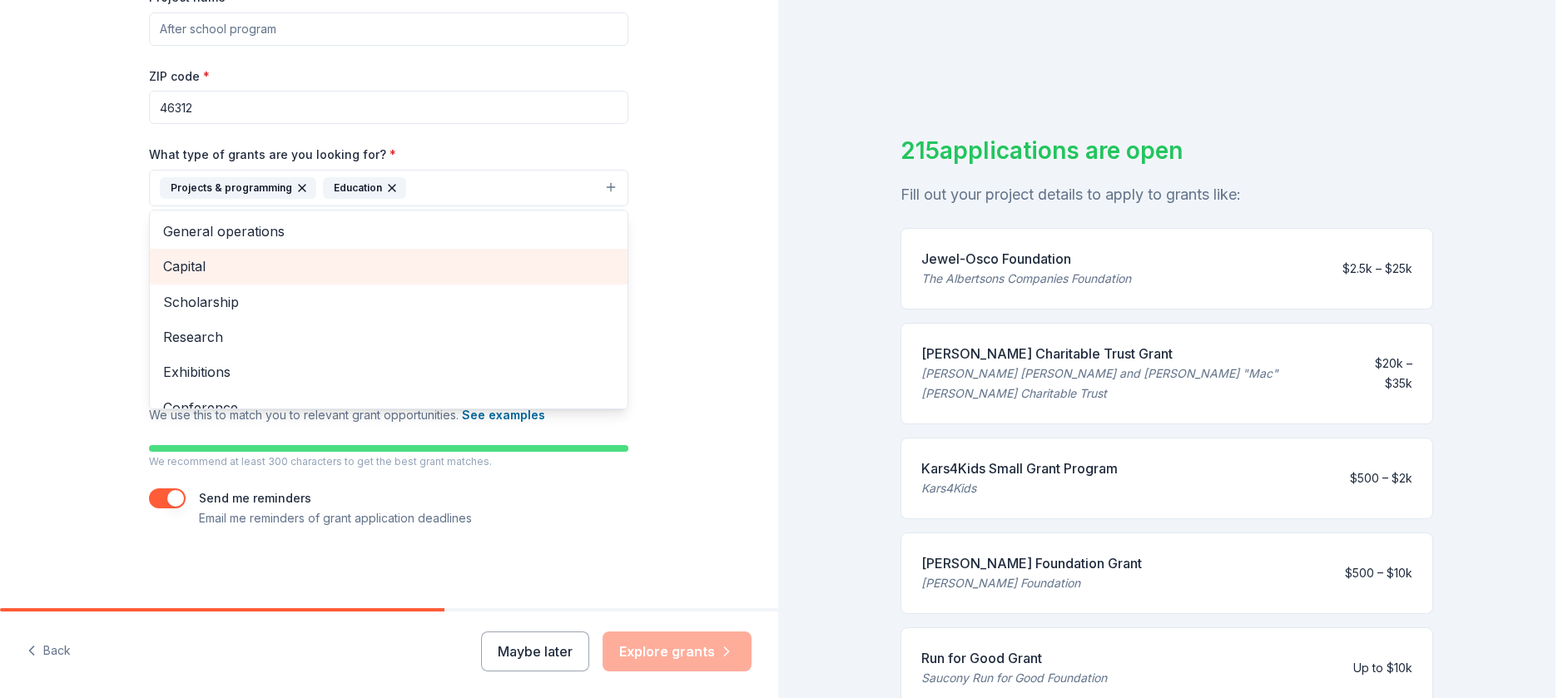
click at [205, 262] on span "Capital" at bounding box center [388, 267] width 451 height 22
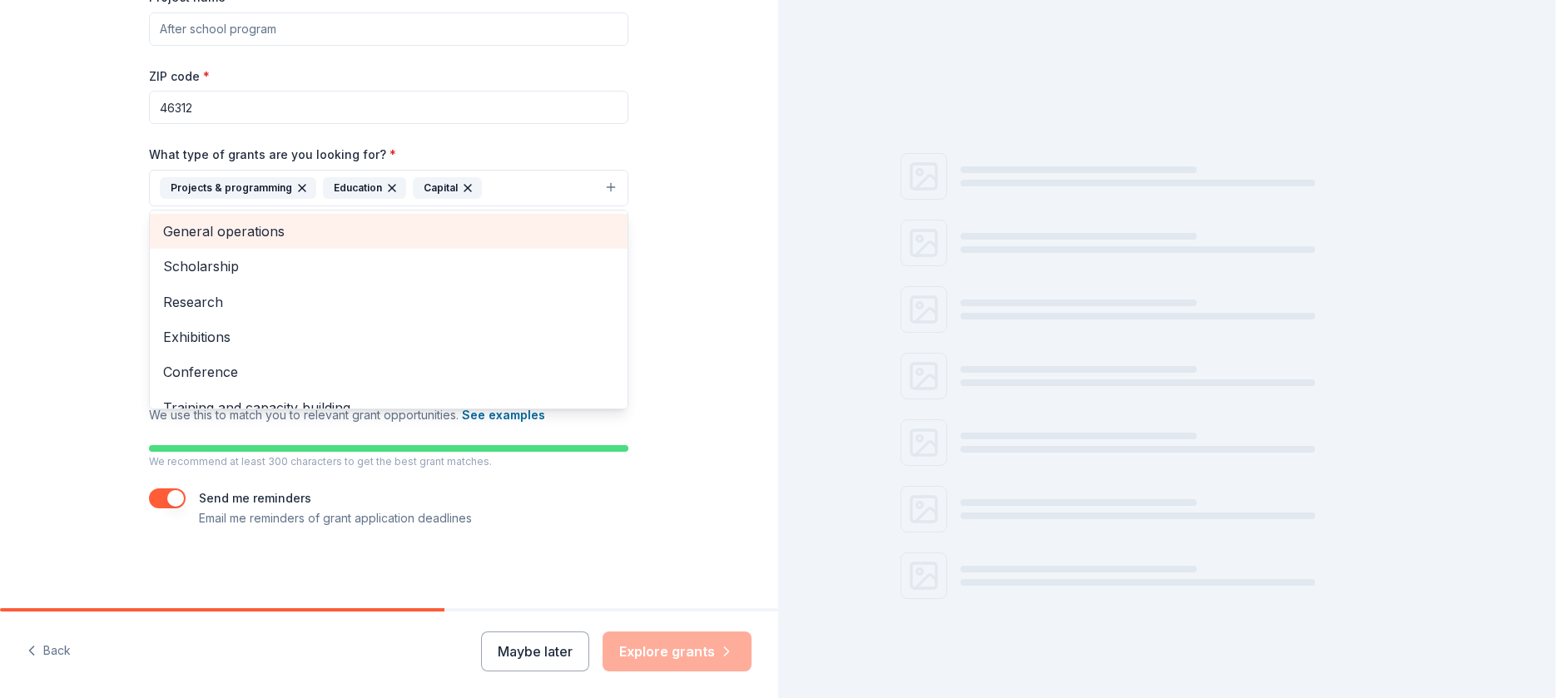
click at [370, 237] on span "General operations" at bounding box center [388, 232] width 451 height 22
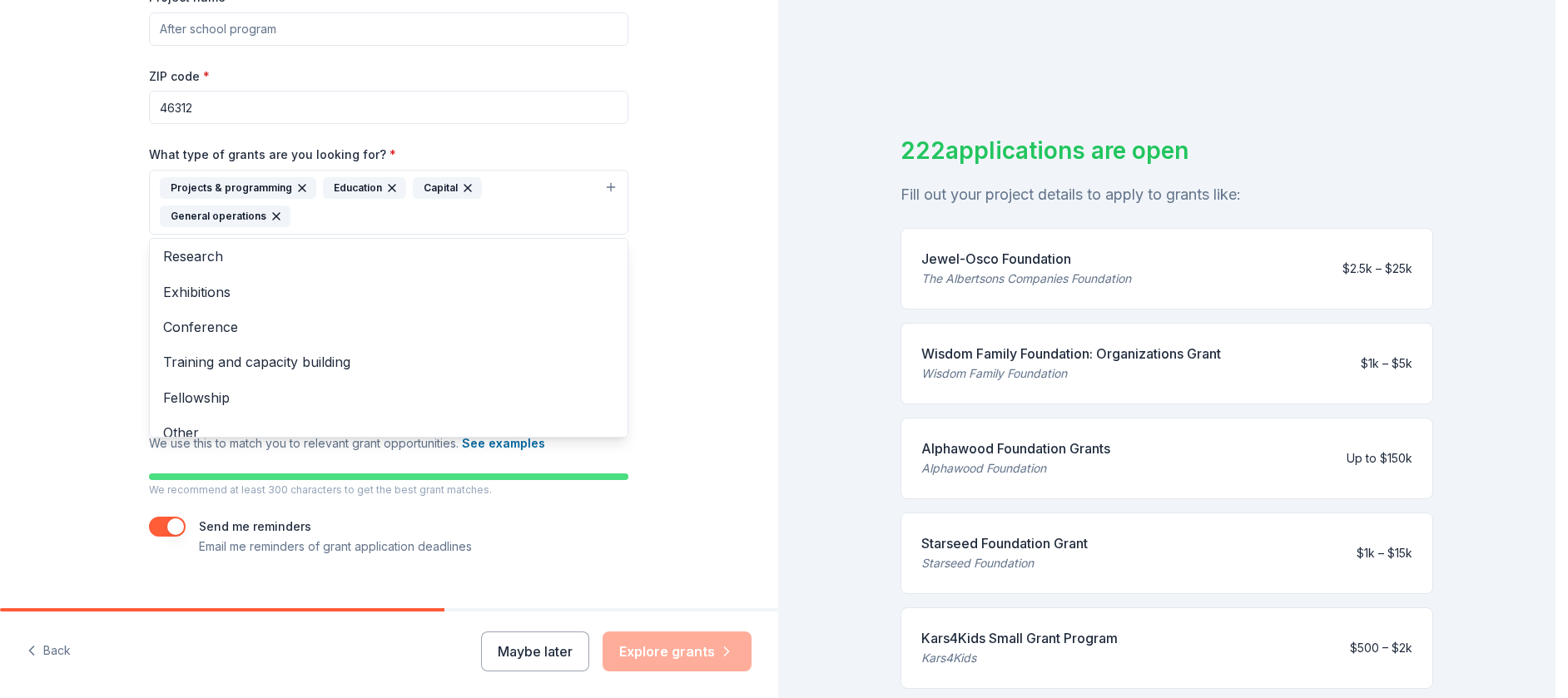
scroll to position [56, 0]
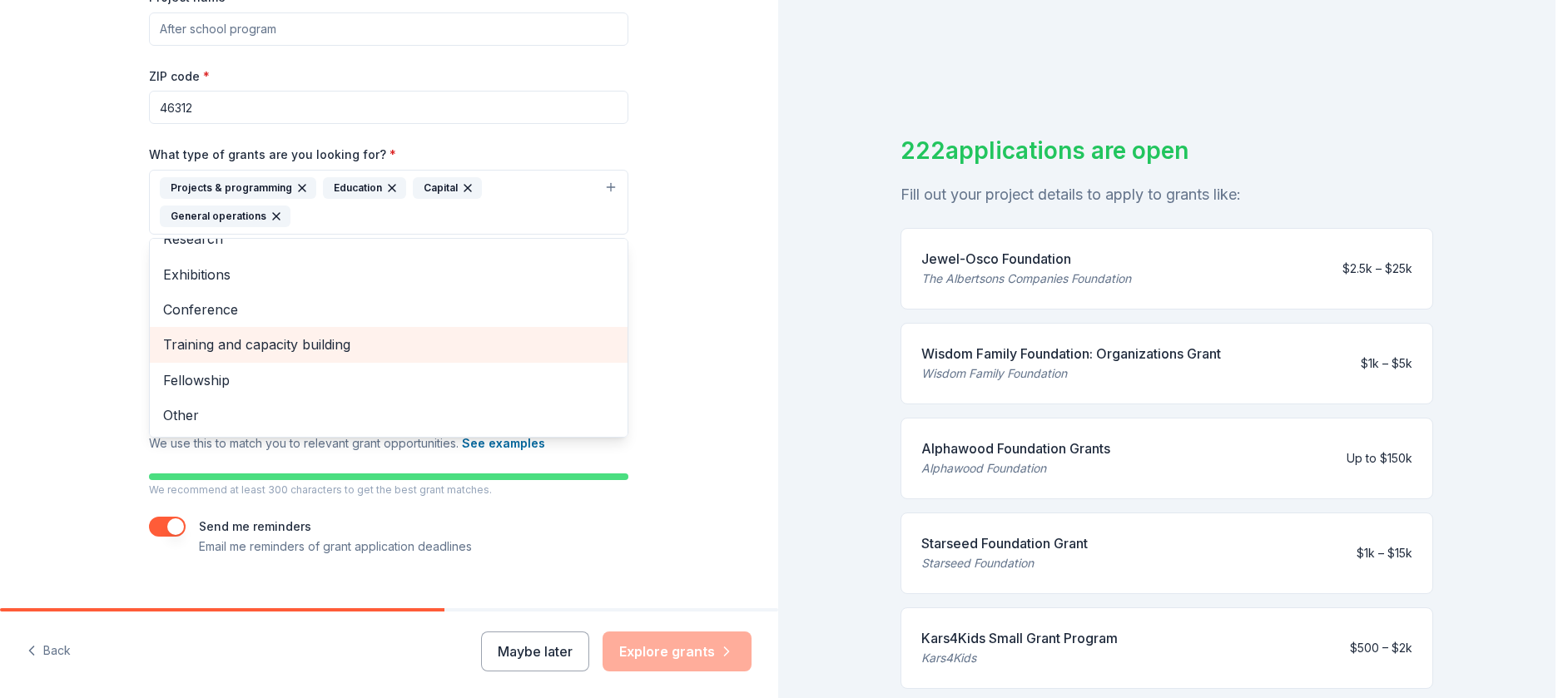
click at [464, 343] on span "Training and capacity building" at bounding box center [388, 345] width 451 height 22
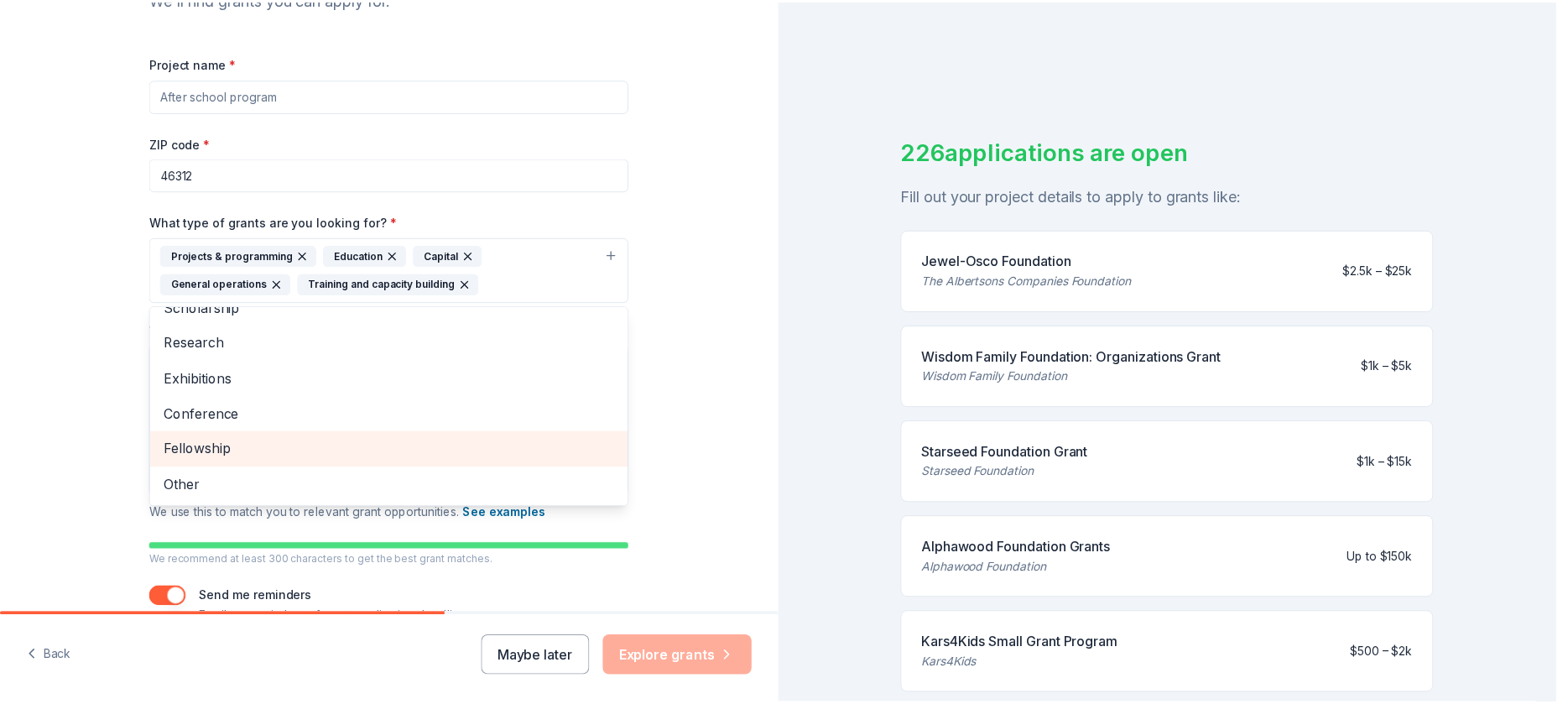
scroll to position [219, 0]
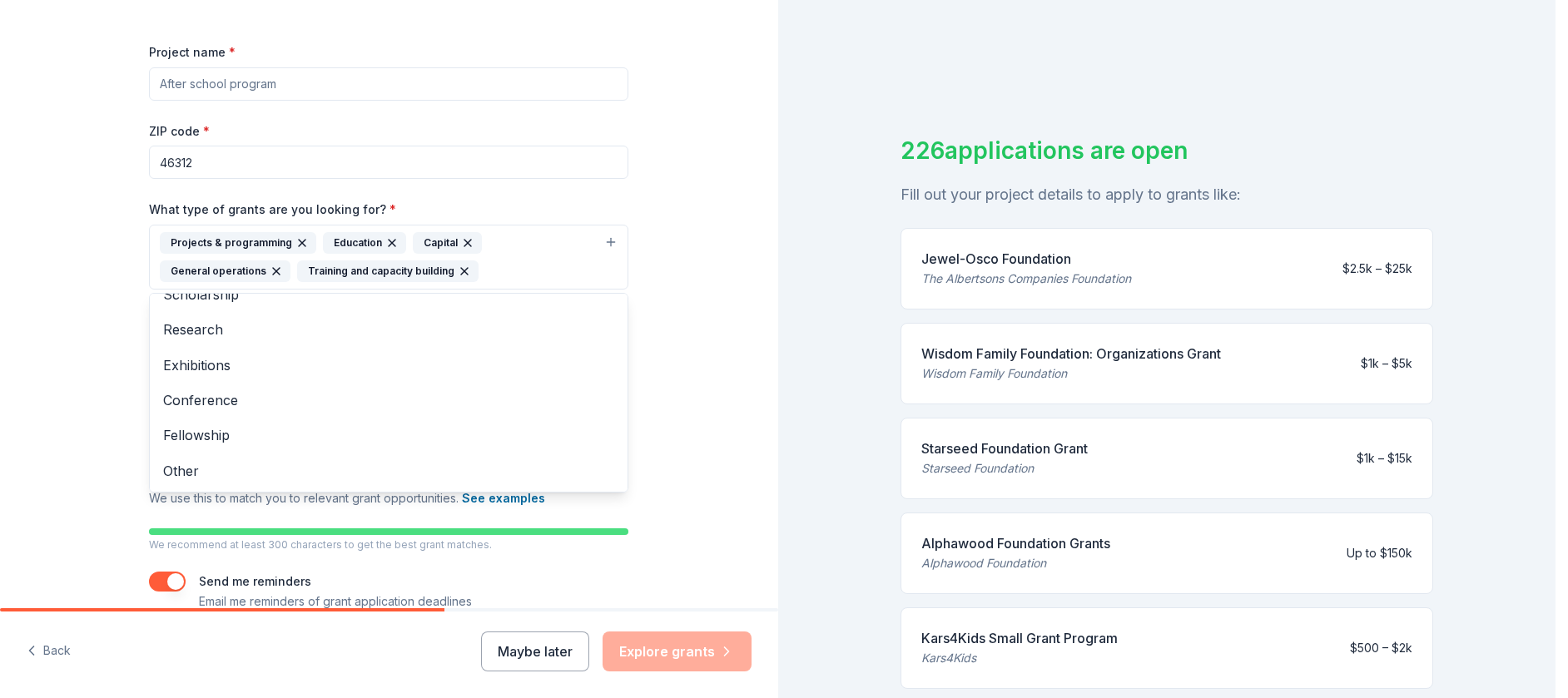
click at [743, 306] on div "Tell us about your project. We'll find grants you can apply for. Project name *…" at bounding box center [389, 237] width 778 height 909
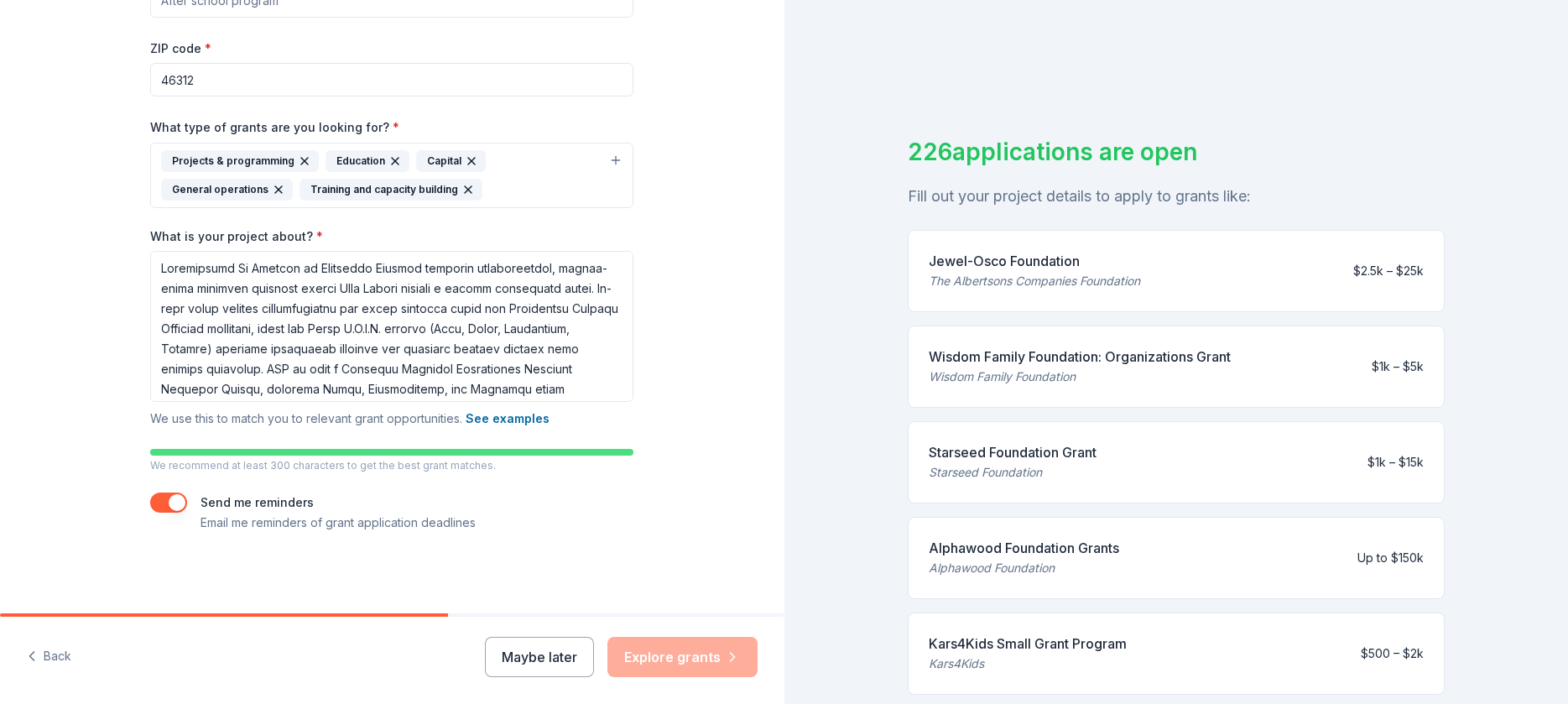
scroll to position [54, 0]
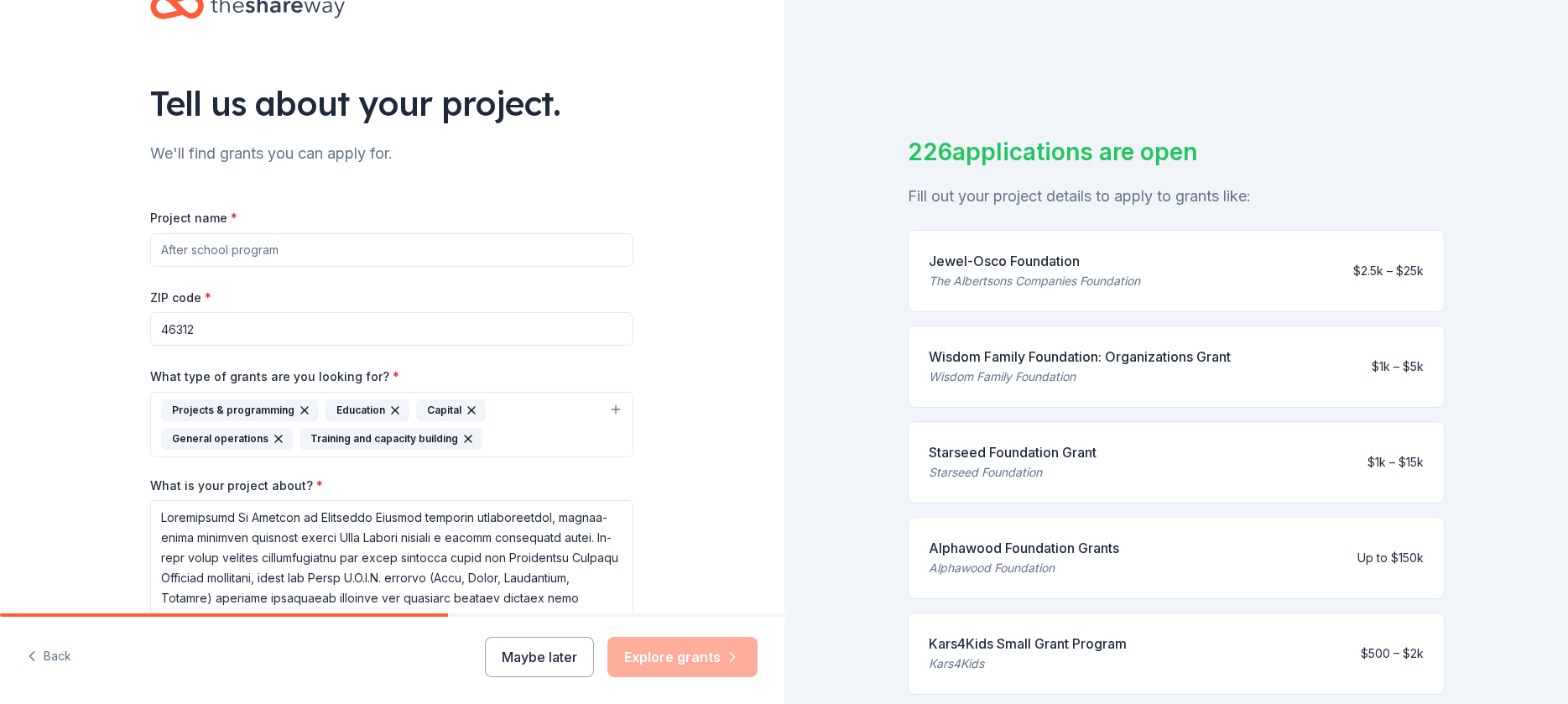
drag, startPoint x: 241, startPoint y: 246, endPoint x: -290, endPoint y: 169, distance: 536.6
click at [0, 169] on html "Tell us about your project. We'll find grants you can apply for. Project name *…" at bounding box center [784, 352] width 1568 height 704
drag, startPoint x: 88, startPoint y: 235, endPoint x: -149, endPoint y: 229, distance: 237.1
click at [0, 229] on html "Tell us about your project. We'll find grants you can apply for. Project name *…" at bounding box center [784, 352] width 1568 height 704
type input "a"
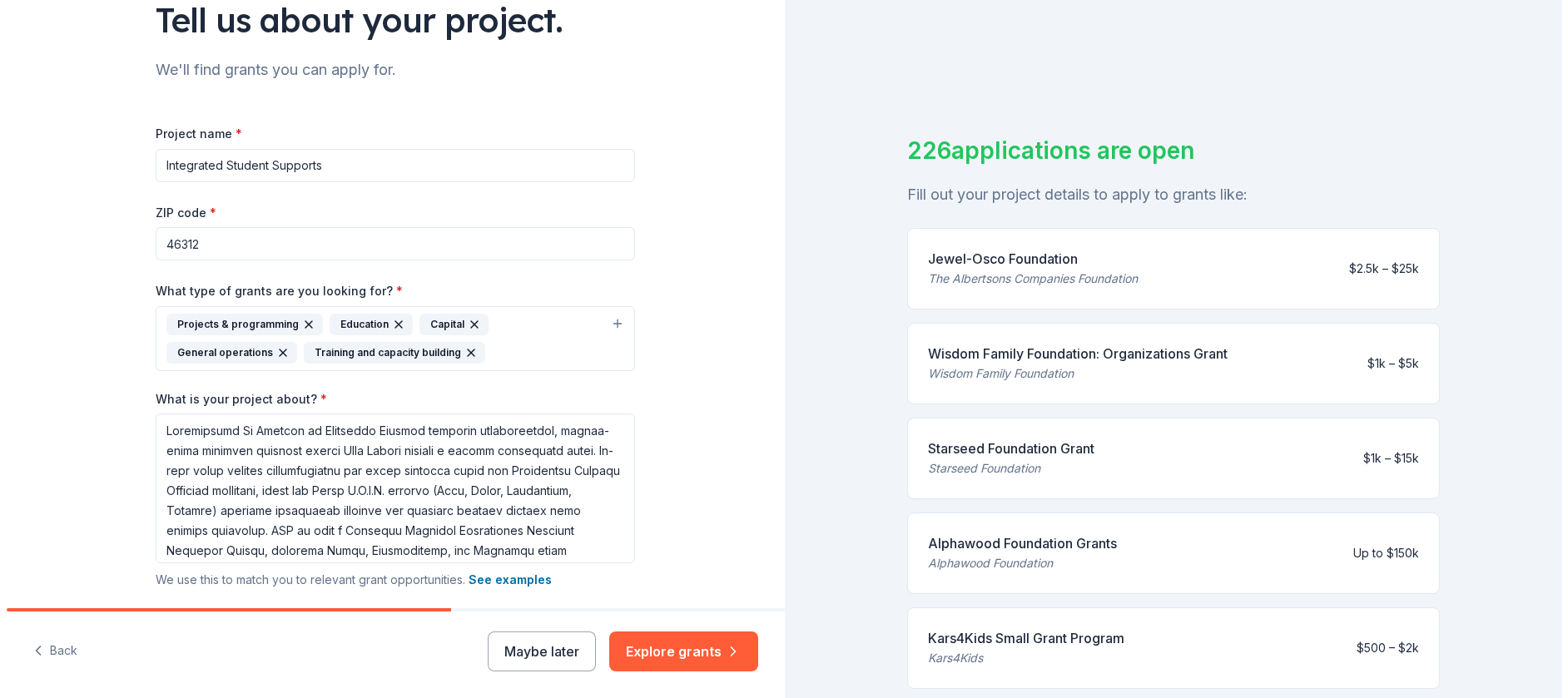
scroll to position [301, 0]
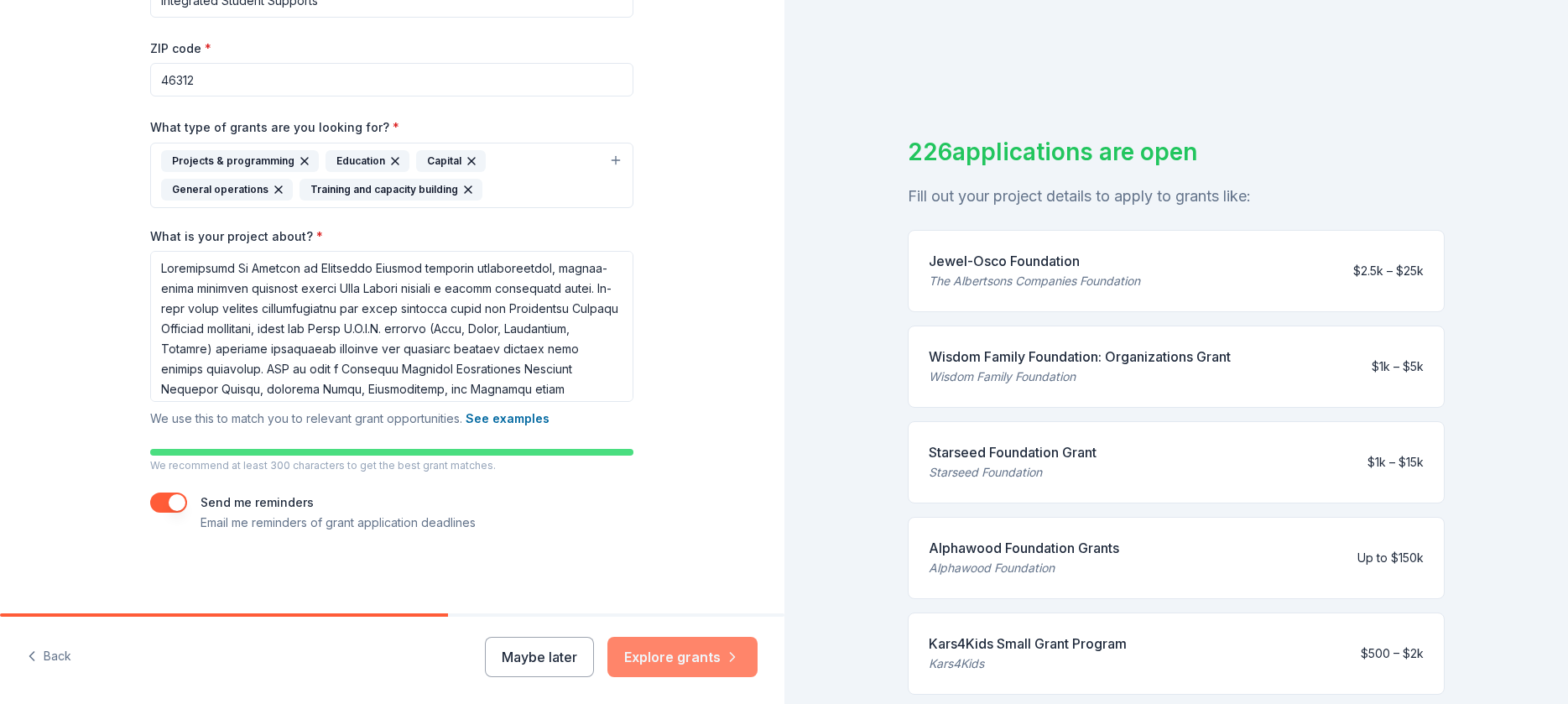
type input "Integrated Student Supports"
click at [716, 664] on button "Explore grants" at bounding box center [682, 657] width 150 height 40
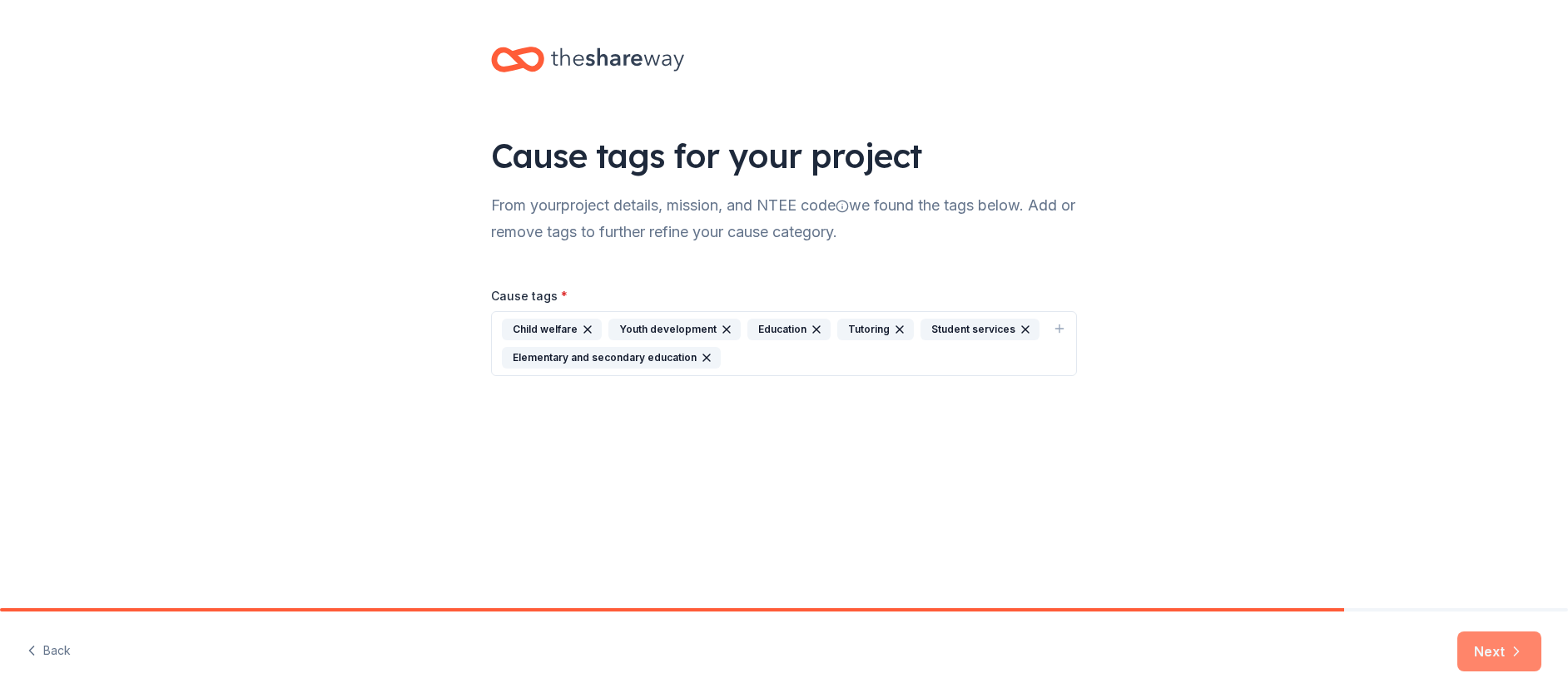
click at [1503, 653] on button "Next" at bounding box center [1499, 651] width 84 height 40
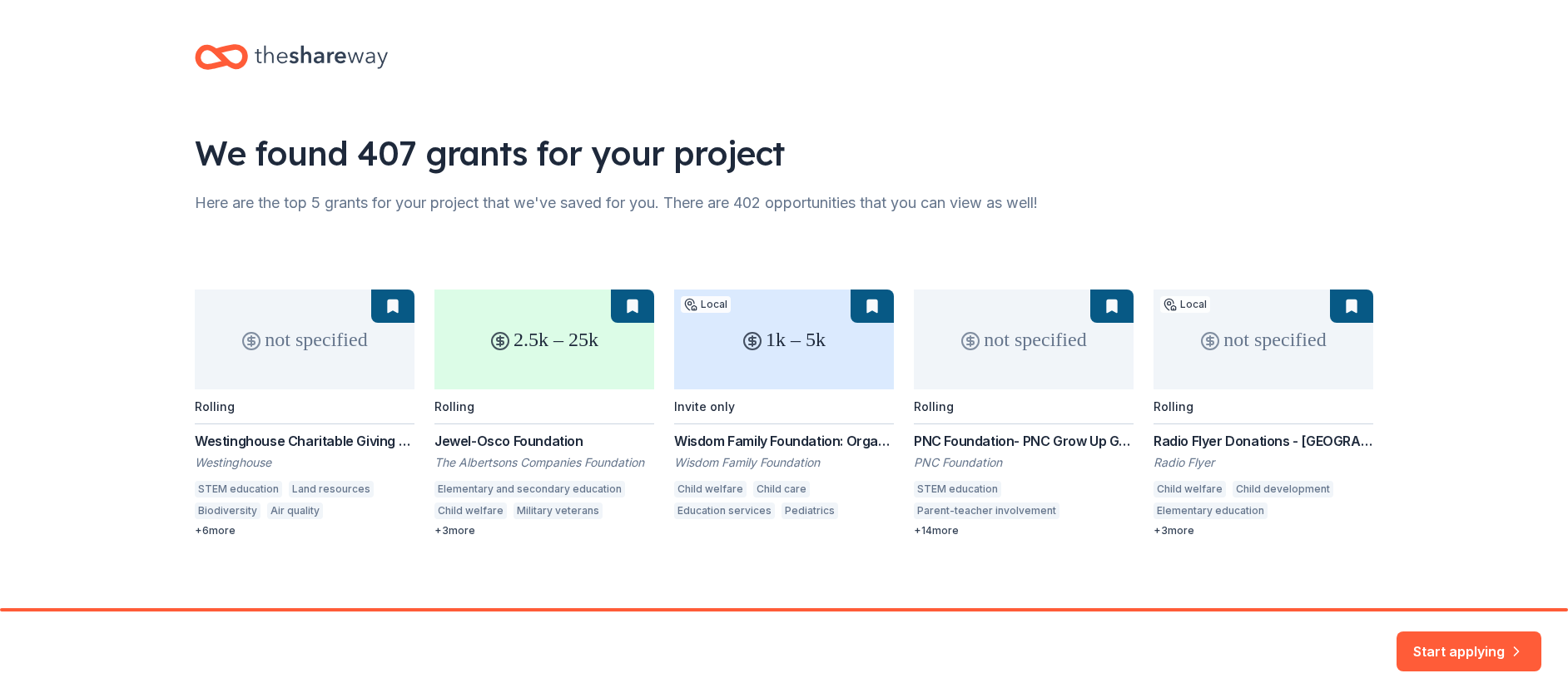
scroll to position [12, 0]
